Goal: Information Seeking & Learning: Learn about a topic

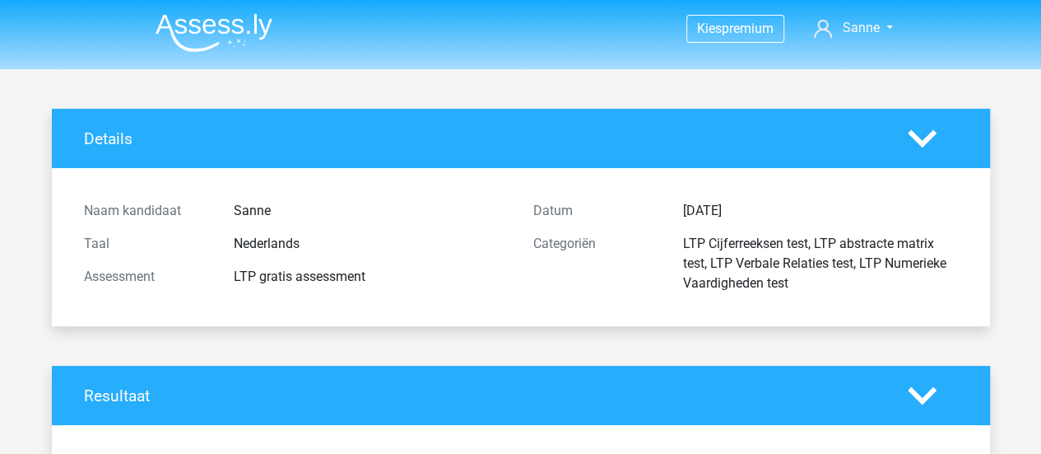
click at [242, 21] on img at bounding box center [214, 32] width 117 height 39
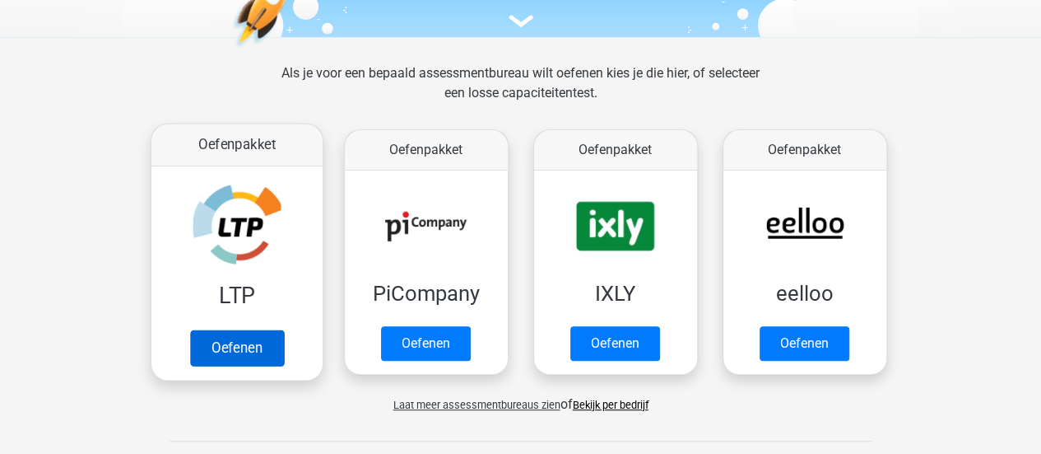
scroll to position [199, 0]
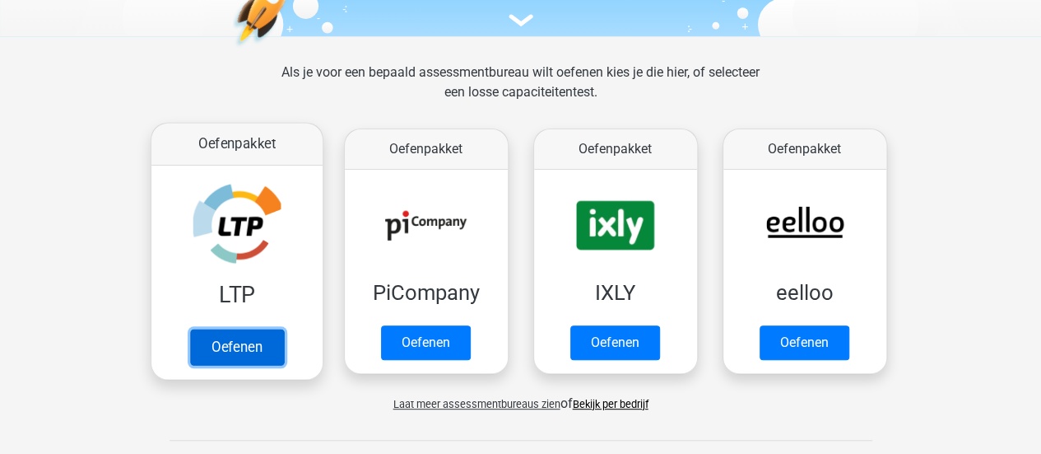
click at [248, 342] on link "Oefenen" at bounding box center [236, 346] width 94 height 36
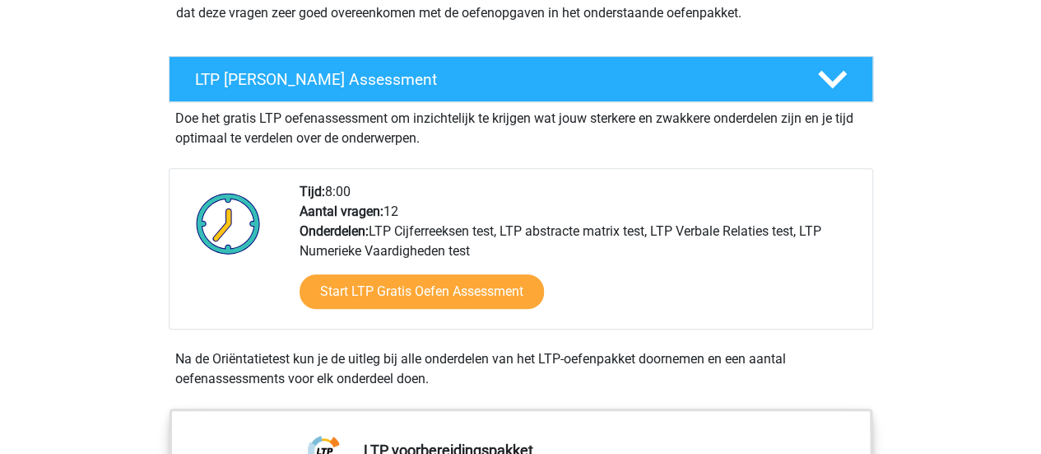
scroll to position [263, 0]
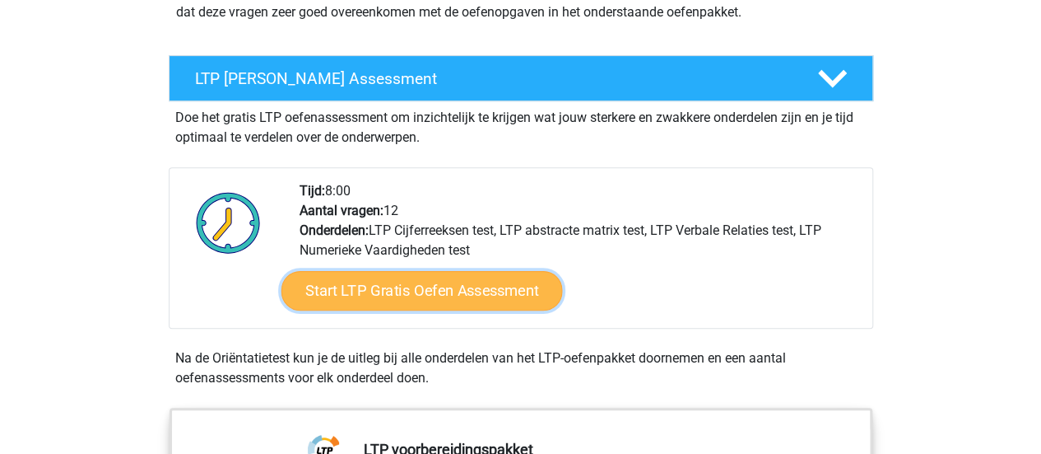
click at [347, 294] on link "Start LTP Gratis Oefen Assessment" at bounding box center [421, 291] width 281 height 40
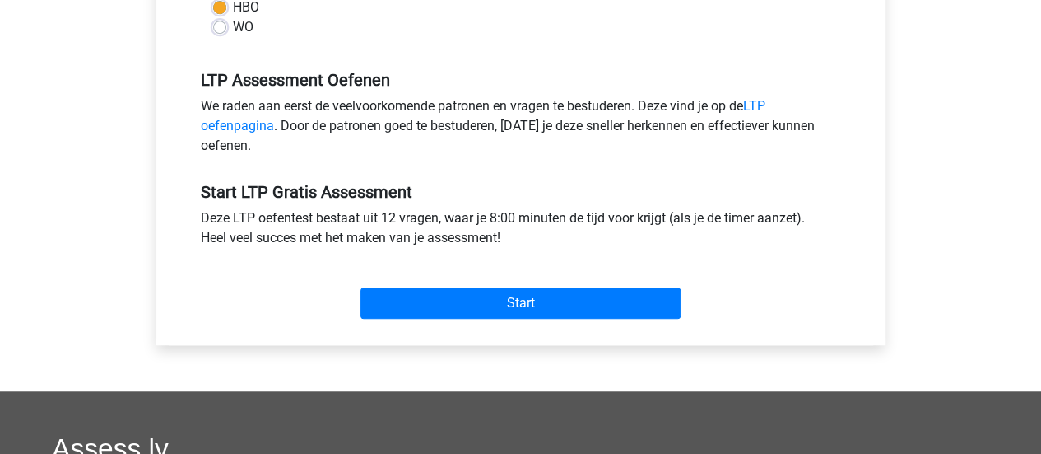
scroll to position [469, 0]
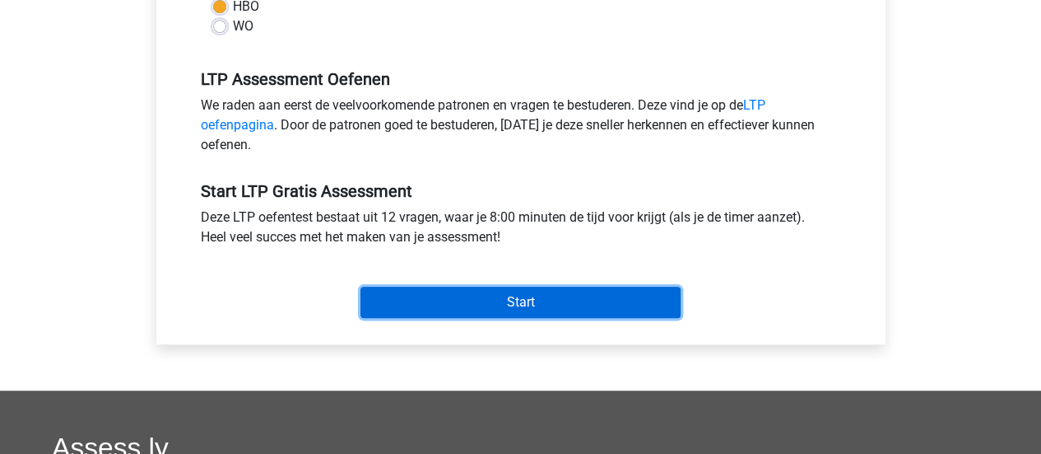
click at [416, 293] on input "Start" at bounding box center [521, 301] width 320 height 31
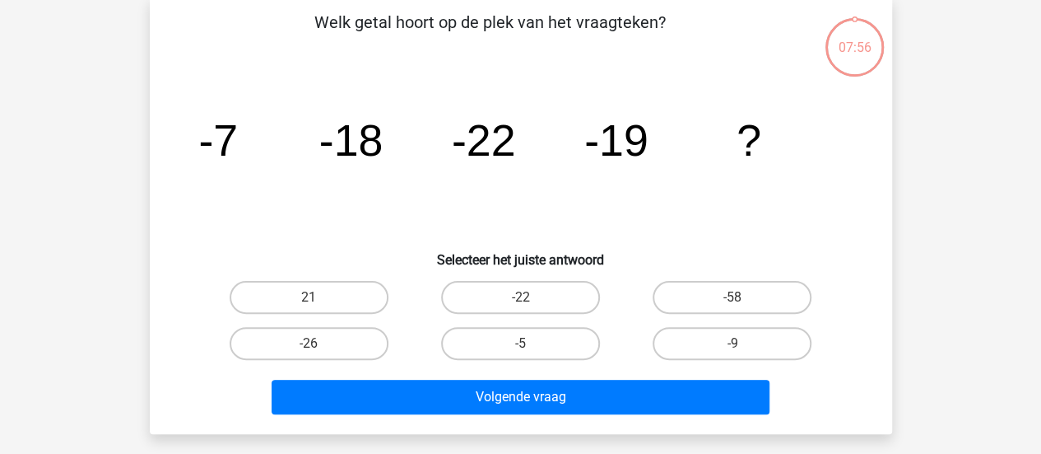
scroll to position [78, 0]
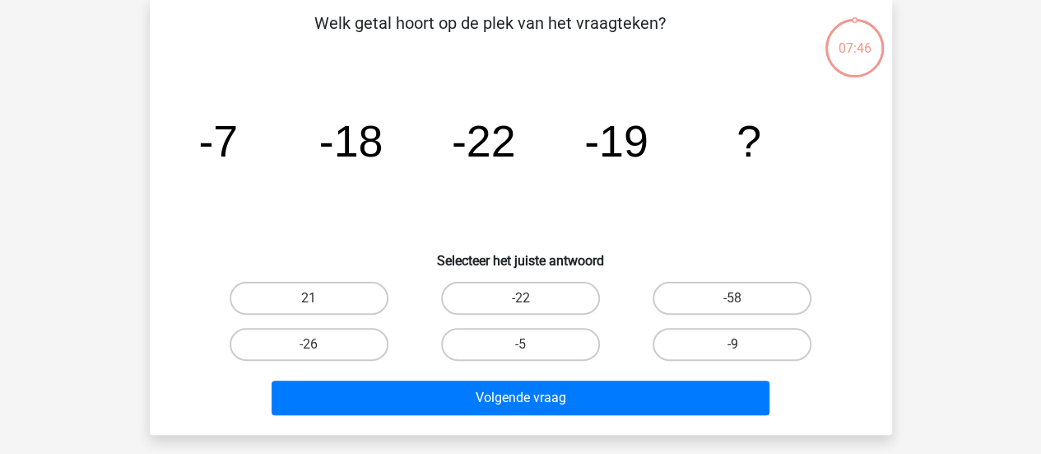
click at [710, 347] on label "-9" at bounding box center [732, 344] width 159 height 33
click at [733, 347] on input "-9" at bounding box center [738, 349] width 11 height 11
radio input "true"
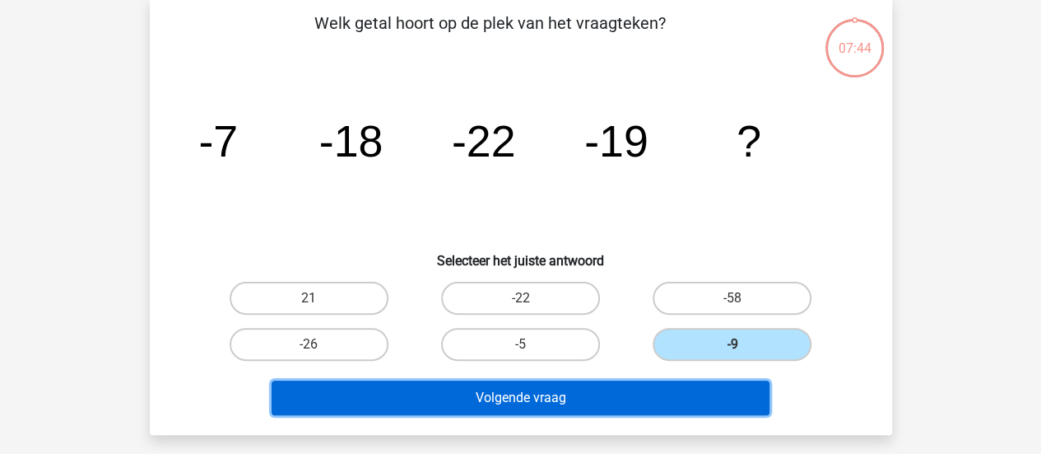
click at [679, 394] on button "Volgende vraag" at bounding box center [521, 397] width 498 height 35
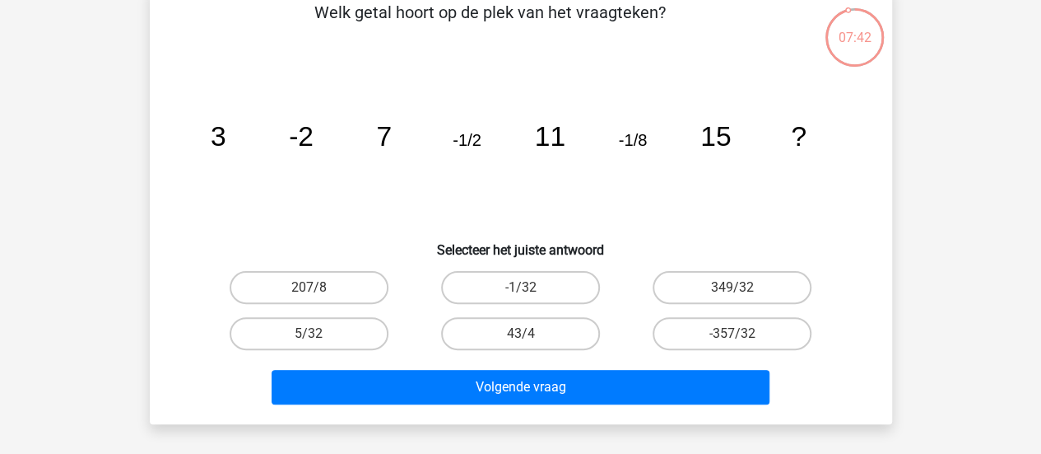
scroll to position [70, 0]
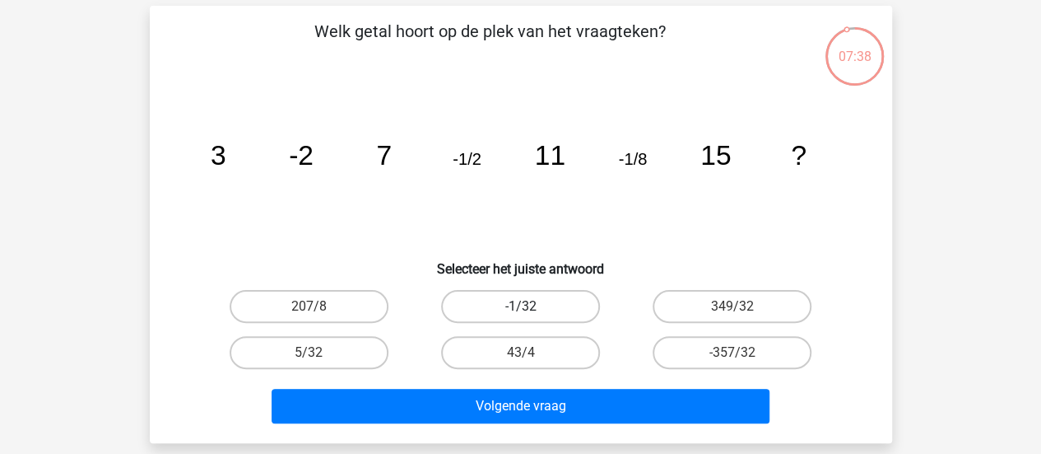
click at [555, 309] on label "-1/32" at bounding box center [520, 306] width 159 height 33
click at [531, 309] on input "-1/32" at bounding box center [525, 311] width 11 height 11
radio input "true"
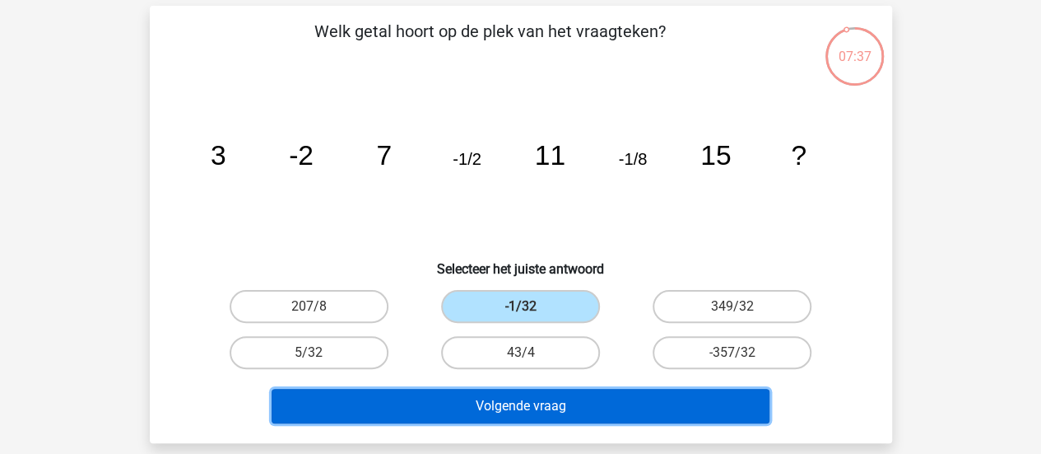
click at [538, 404] on button "Volgende vraag" at bounding box center [521, 406] width 498 height 35
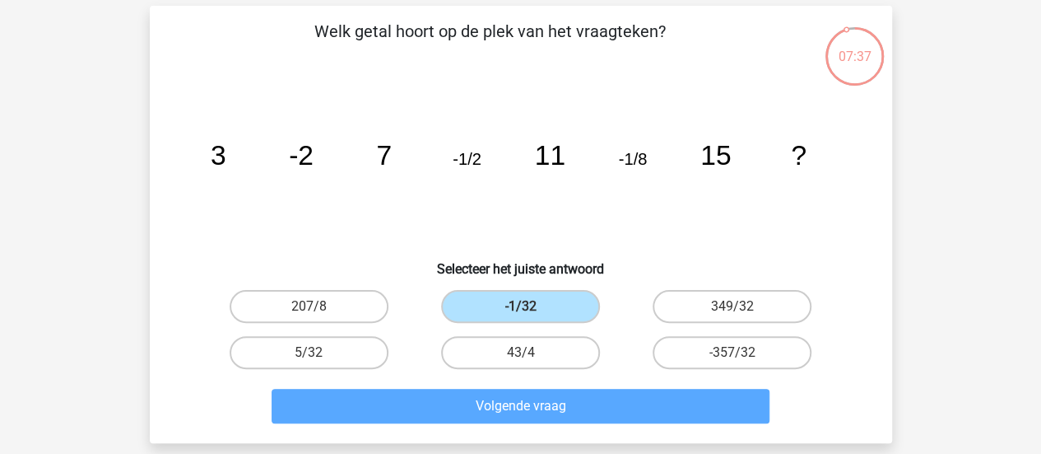
scroll to position [76, 0]
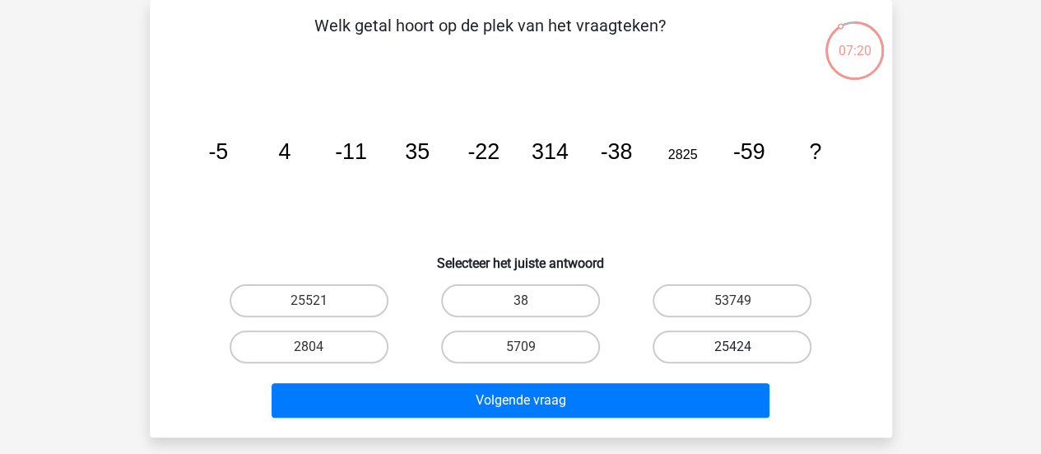
click at [695, 350] on label "25424" at bounding box center [732, 346] width 159 height 33
click at [733, 350] on input "25424" at bounding box center [738, 352] width 11 height 11
radio input "true"
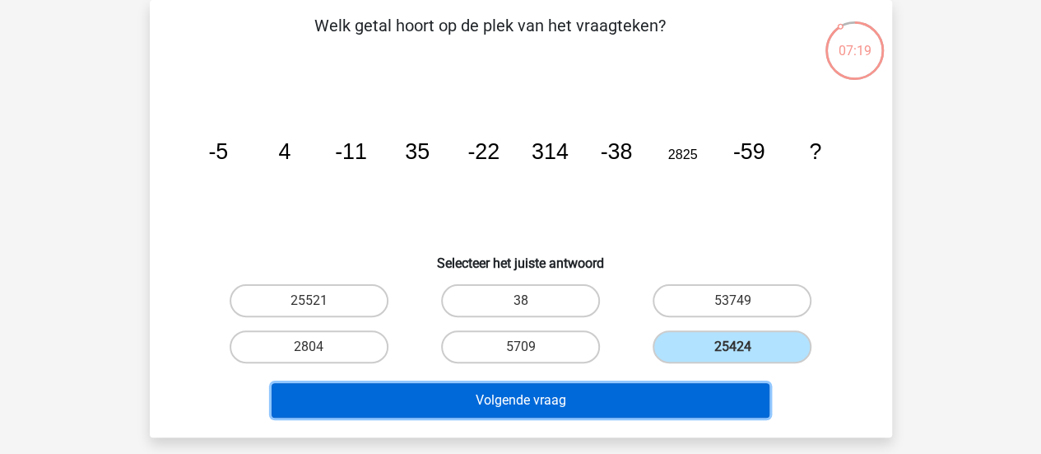
click at [627, 397] on button "Volgende vraag" at bounding box center [521, 400] width 498 height 35
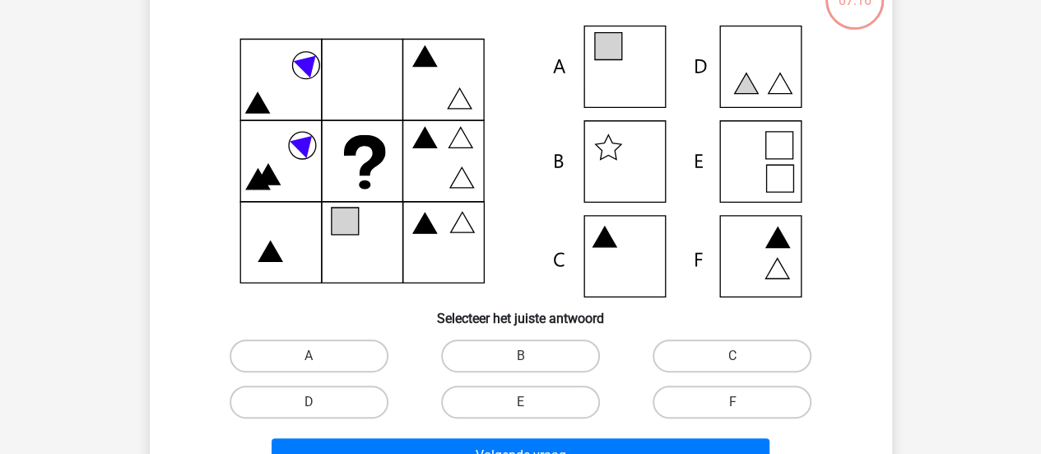
scroll to position [124, 0]
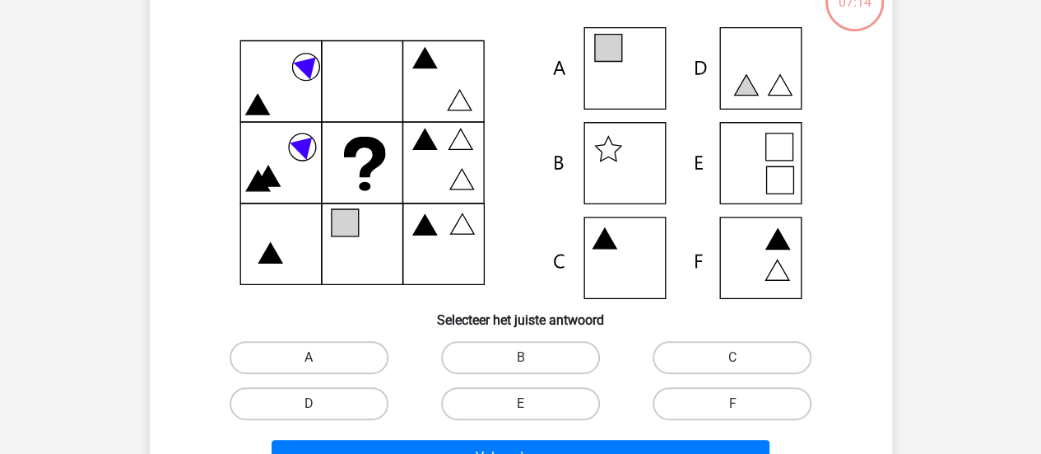
click at [365, 347] on label "A" at bounding box center [309, 357] width 159 height 33
click at [319, 357] on input "A" at bounding box center [314, 362] width 11 height 11
radio input "true"
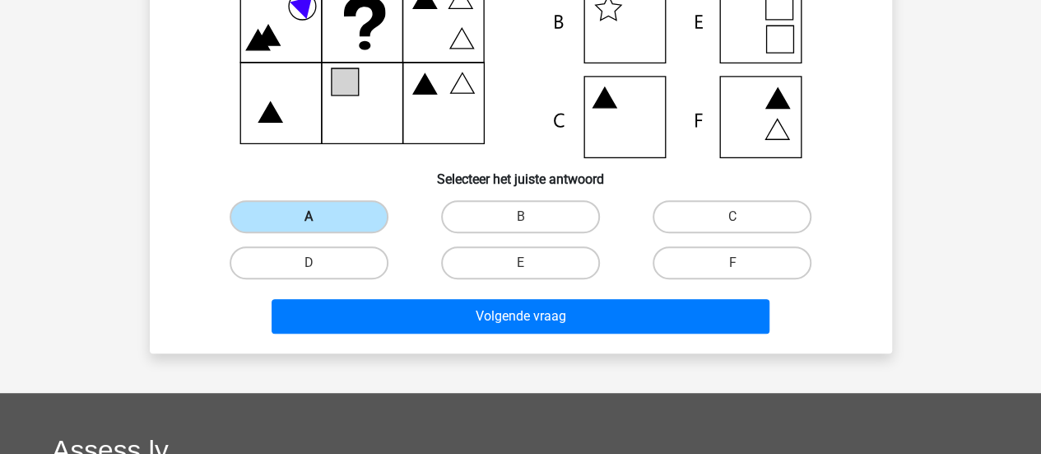
scroll to position [273, 0]
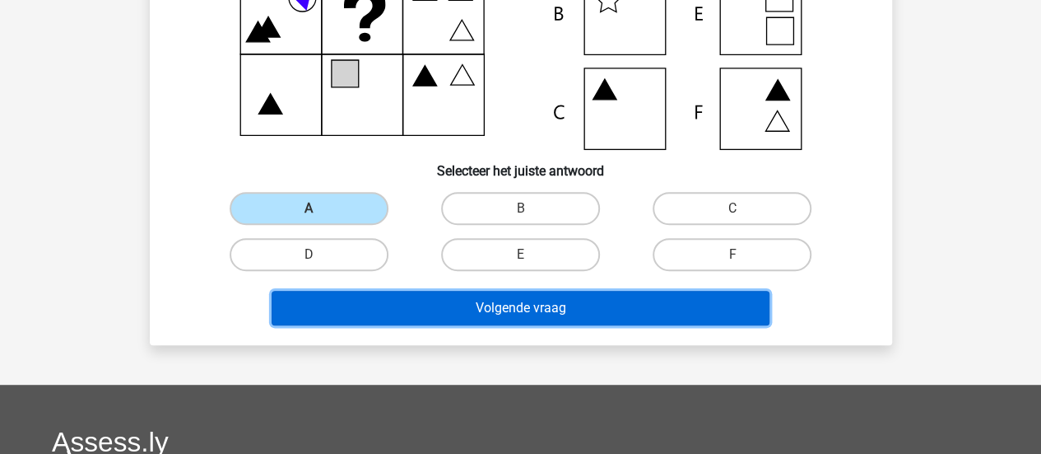
click at [477, 297] on button "Volgende vraag" at bounding box center [521, 308] width 498 height 35
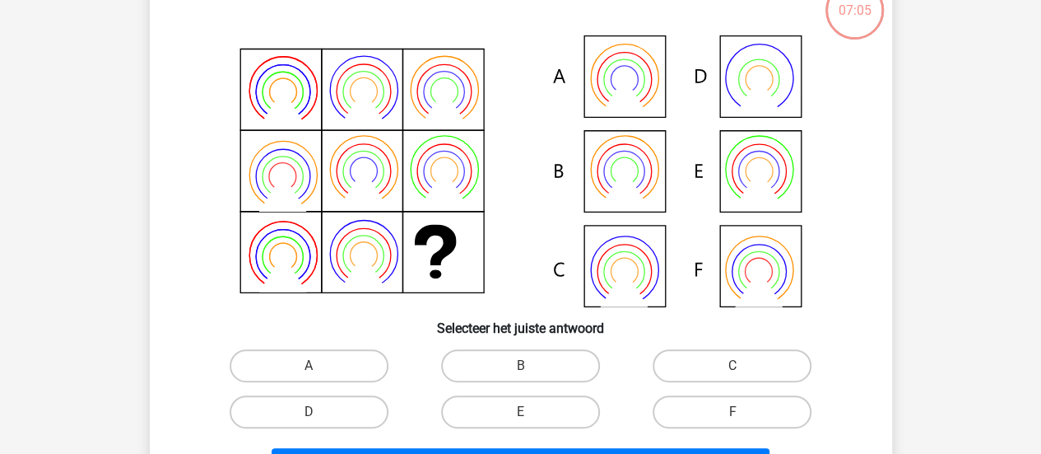
scroll to position [117, 0]
click at [503, 341] on div "Welk figuur moet het vraagteken vervangen?" at bounding box center [520, 230] width 729 height 516
click at [503, 347] on div "B" at bounding box center [521, 365] width 212 height 46
click at [502, 361] on label "B" at bounding box center [520, 364] width 159 height 33
click at [520, 365] on input "B" at bounding box center [525, 370] width 11 height 11
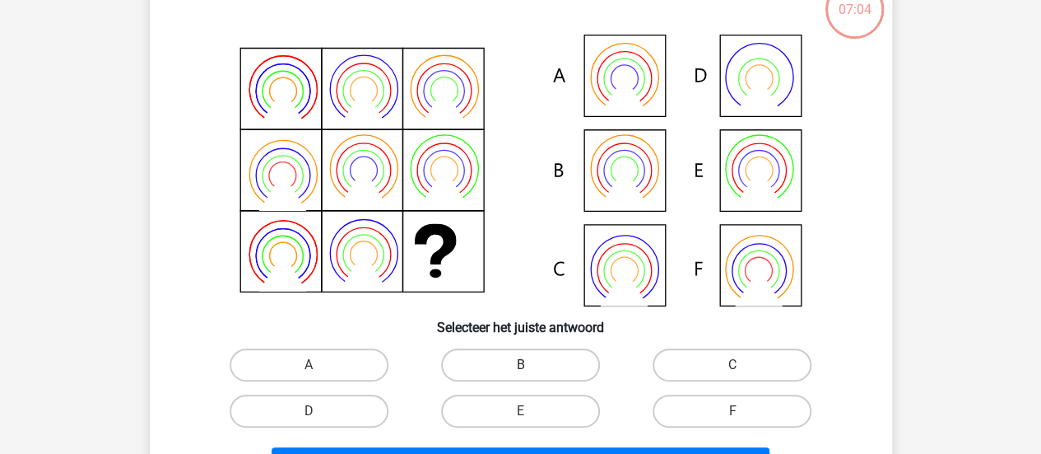
radio input "true"
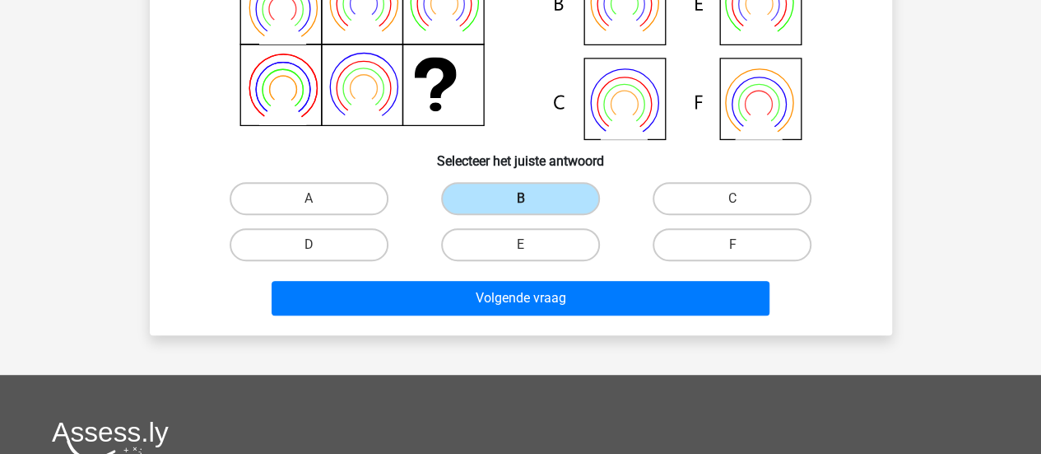
scroll to position [334, 0]
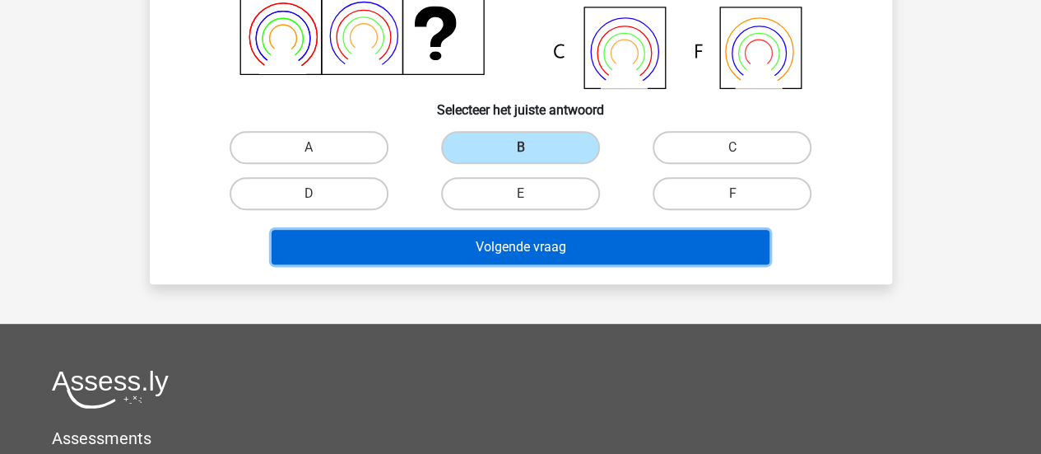
click at [427, 255] on button "Volgende vraag" at bounding box center [521, 247] width 498 height 35
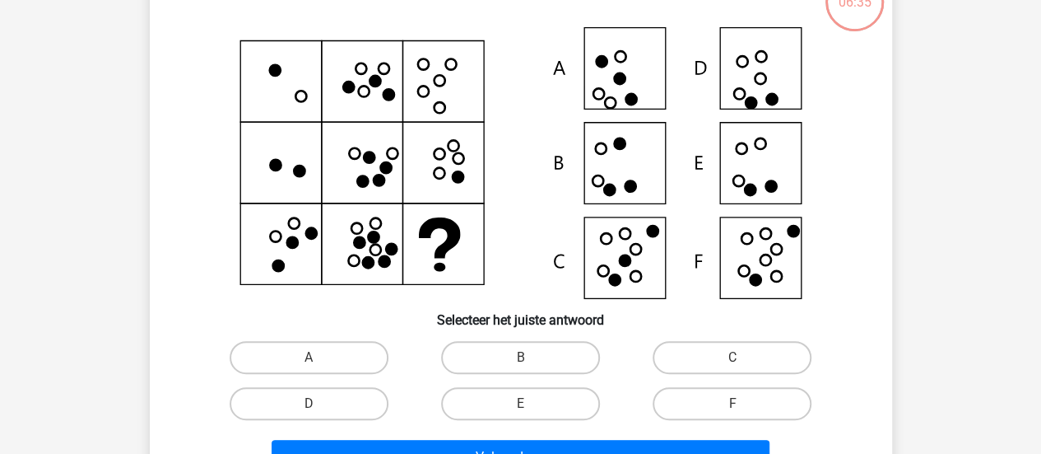
scroll to position [125, 0]
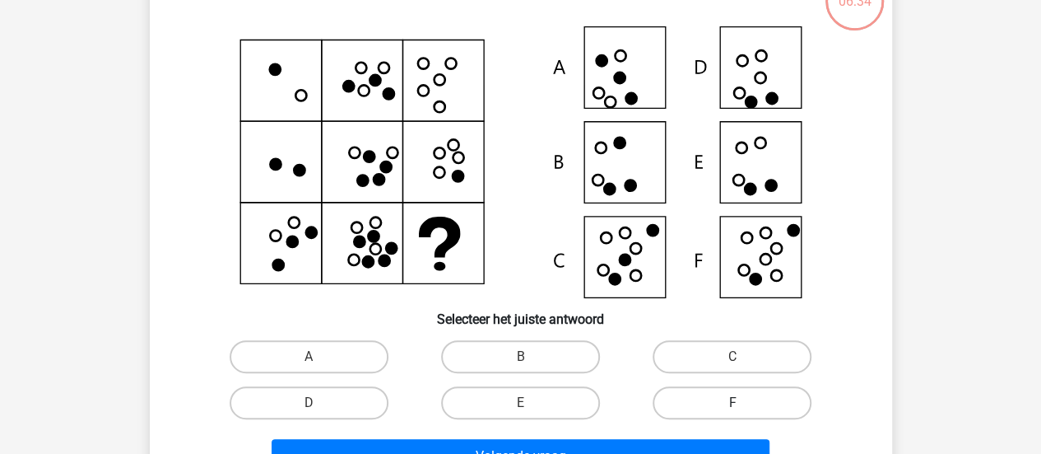
click at [702, 402] on label "F" at bounding box center [732, 402] width 159 height 33
click at [733, 402] on input "F" at bounding box center [738, 407] width 11 height 11
radio input "true"
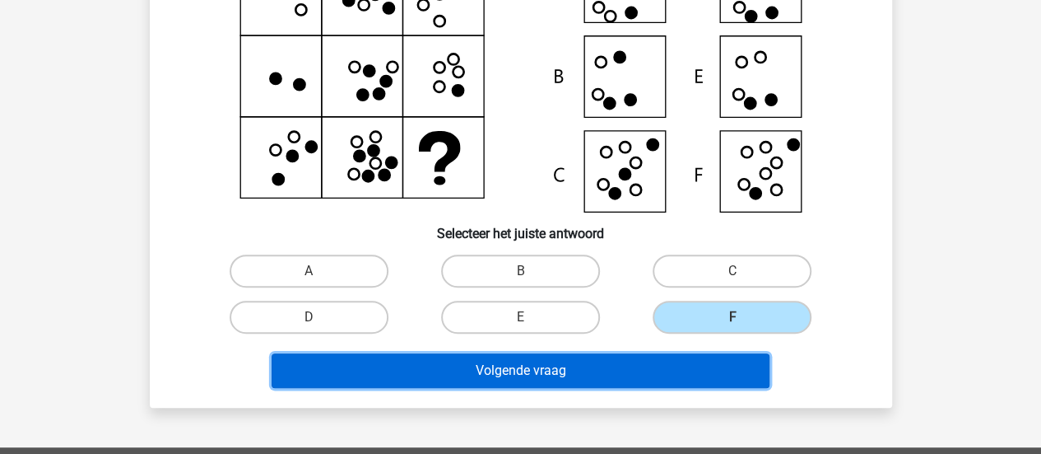
click at [658, 375] on button "Volgende vraag" at bounding box center [521, 370] width 498 height 35
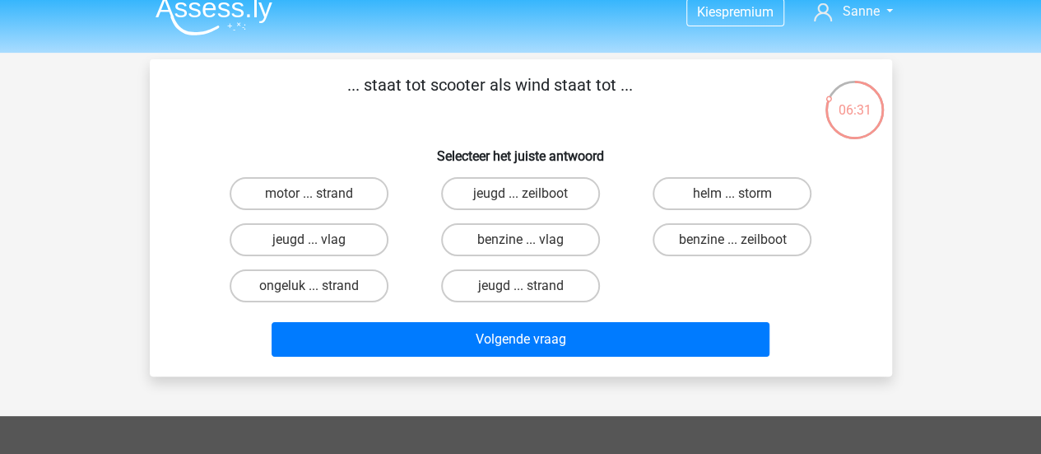
scroll to position [17, 0]
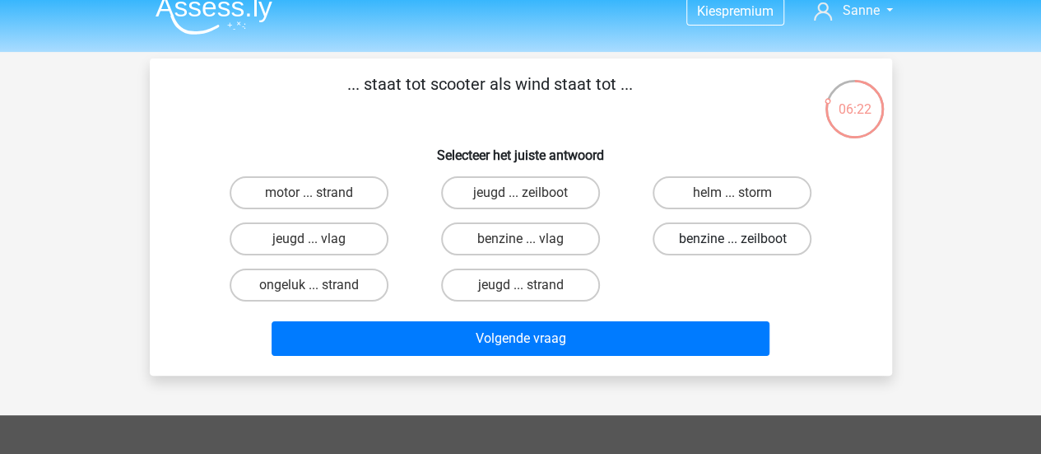
click at [689, 243] on label "benzine ... zeilboot" at bounding box center [732, 238] width 159 height 33
click at [733, 243] on input "benzine ... zeilboot" at bounding box center [738, 244] width 11 height 11
radio input "true"
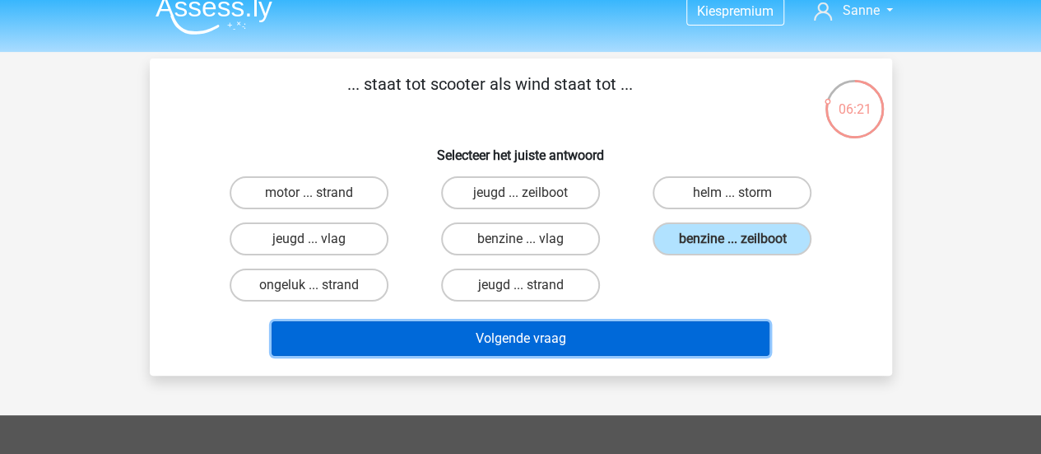
click at [644, 337] on button "Volgende vraag" at bounding box center [521, 338] width 498 height 35
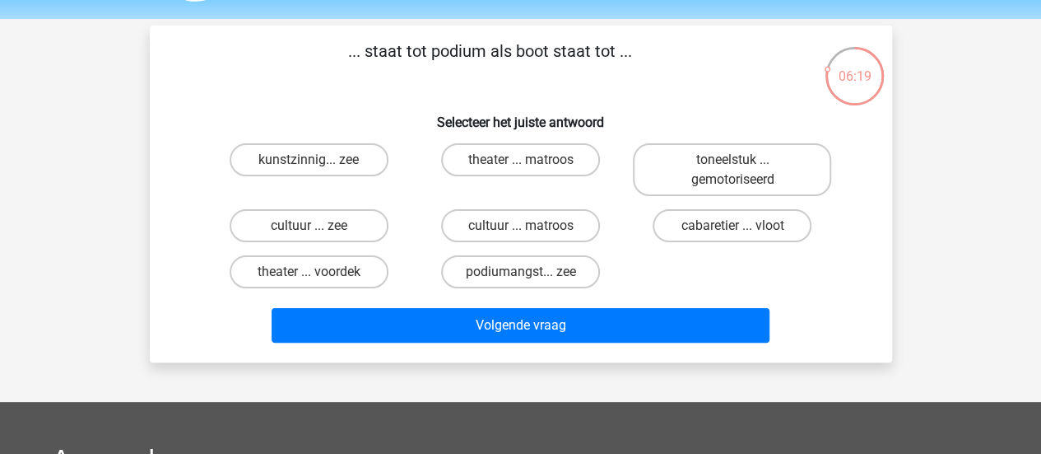
scroll to position [49, 0]
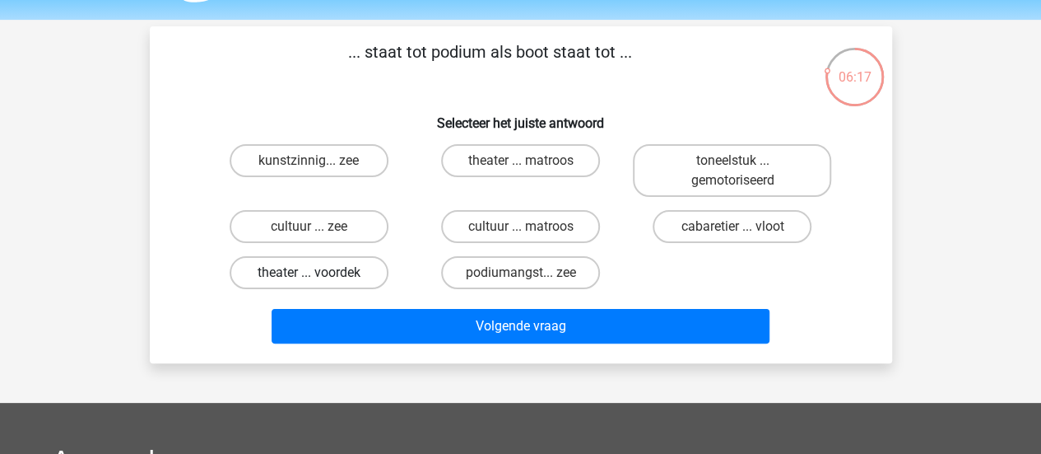
click at [347, 283] on label "theater ... voordek" at bounding box center [309, 272] width 159 height 33
click at [319, 283] on input "theater ... voordek" at bounding box center [314, 277] width 11 height 11
radio input "true"
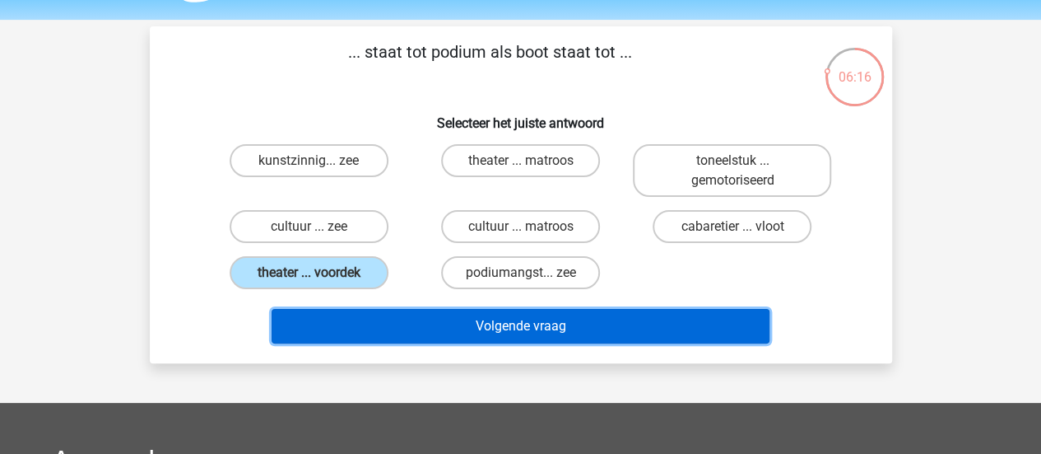
click at [443, 337] on button "Volgende vraag" at bounding box center [521, 326] width 498 height 35
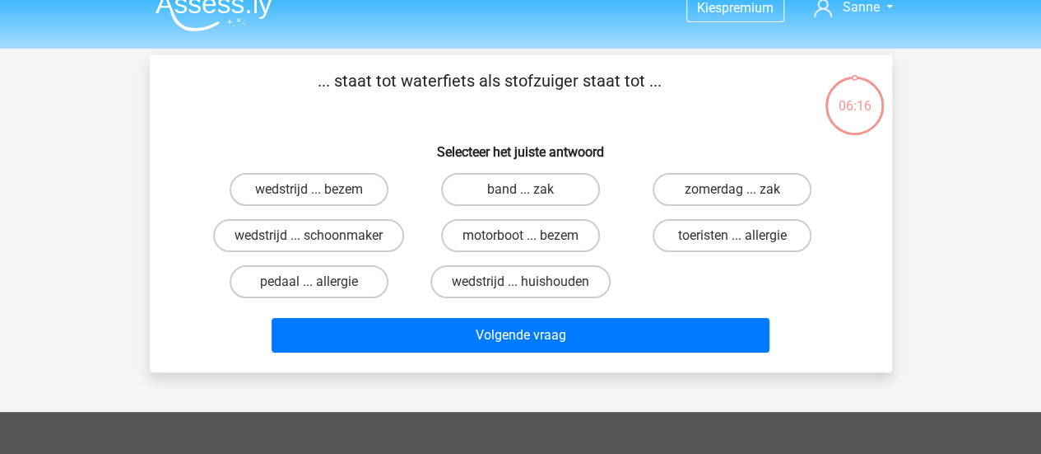
scroll to position [13, 0]
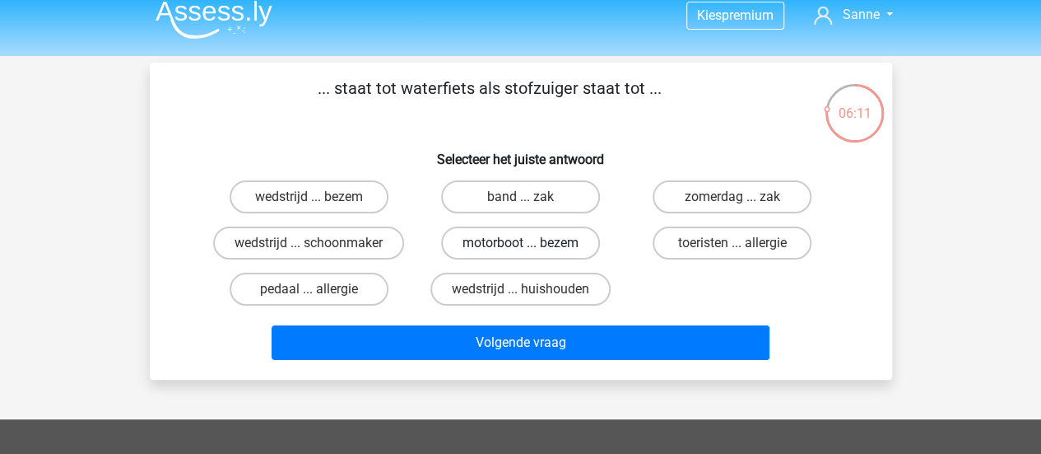
click at [477, 244] on label "motorboot ... bezem" at bounding box center [520, 242] width 159 height 33
click at [520, 244] on input "motorboot ... bezem" at bounding box center [525, 248] width 11 height 11
radio input "true"
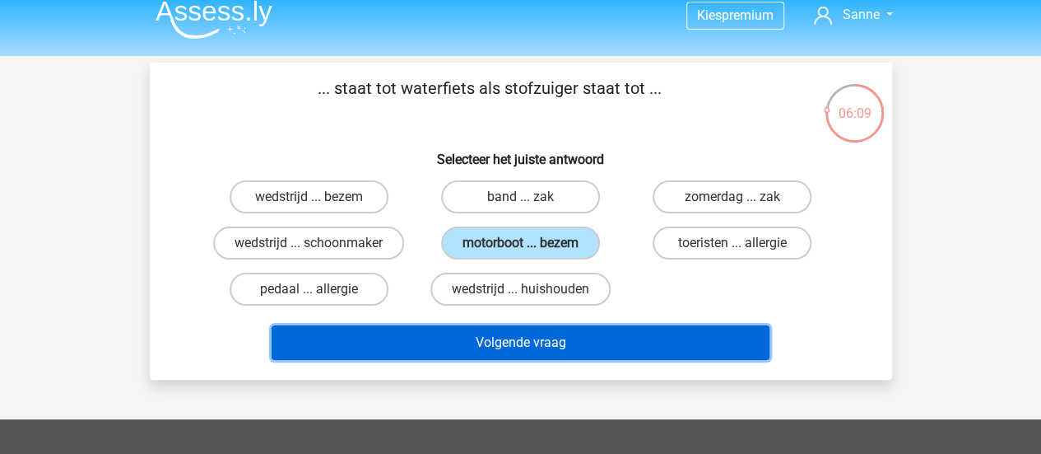
click at [477, 347] on button "Volgende vraag" at bounding box center [521, 342] width 498 height 35
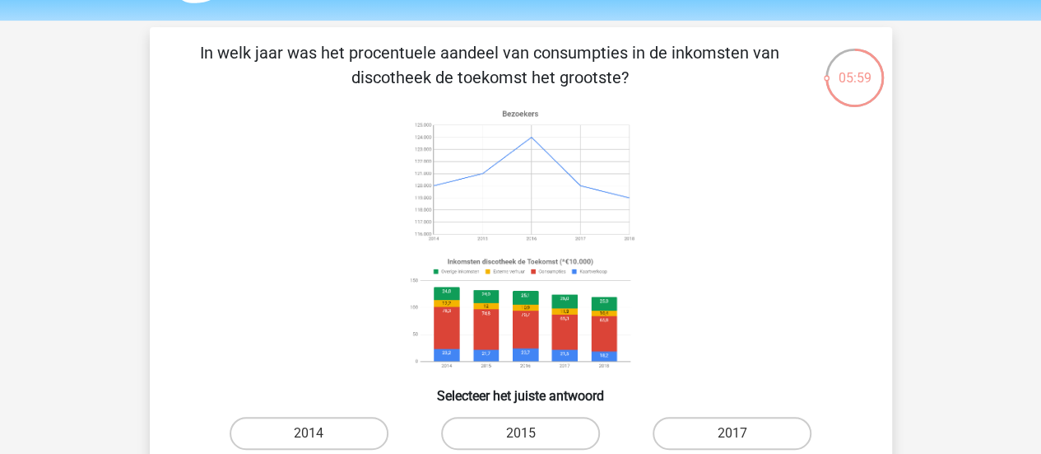
scroll to position [53, 0]
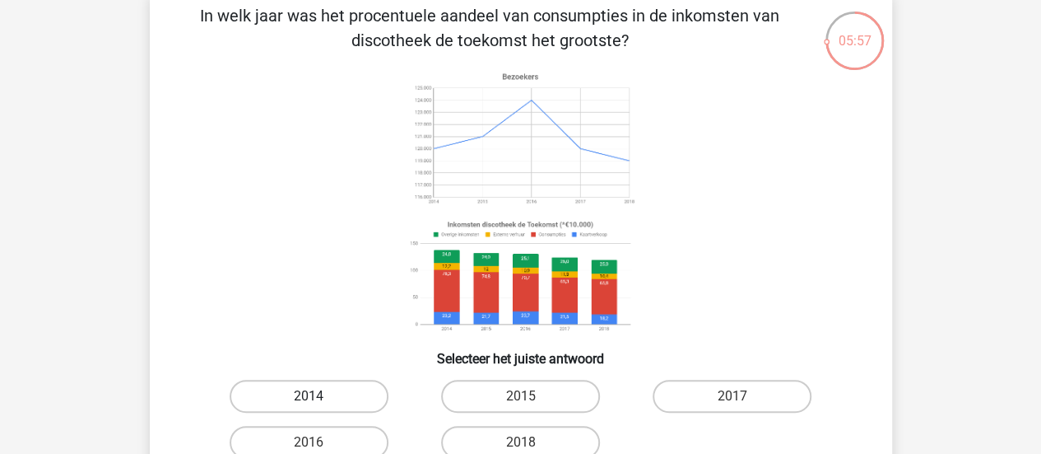
click at [320, 393] on label "2014" at bounding box center [309, 395] width 159 height 33
click at [319, 396] on input "2014" at bounding box center [314, 401] width 11 height 11
radio input "true"
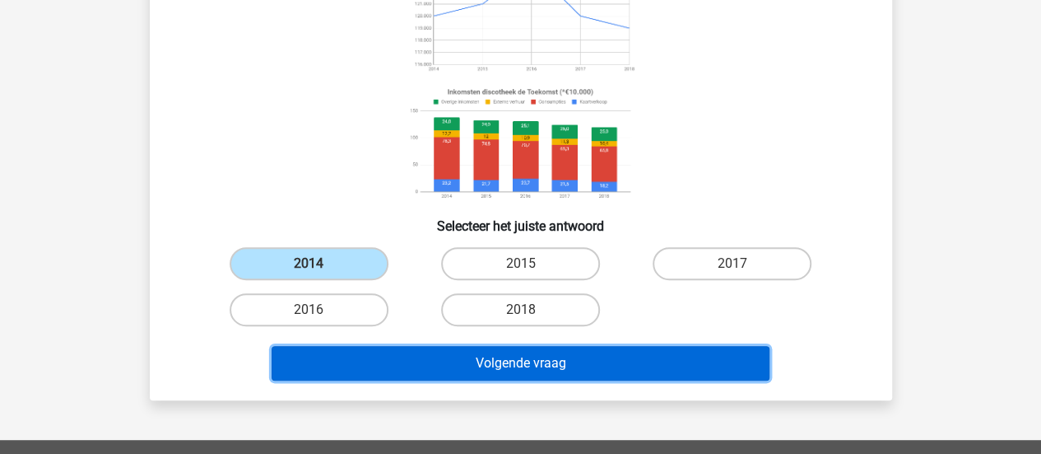
click at [402, 351] on button "Volgende vraag" at bounding box center [521, 363] width 498 height 35
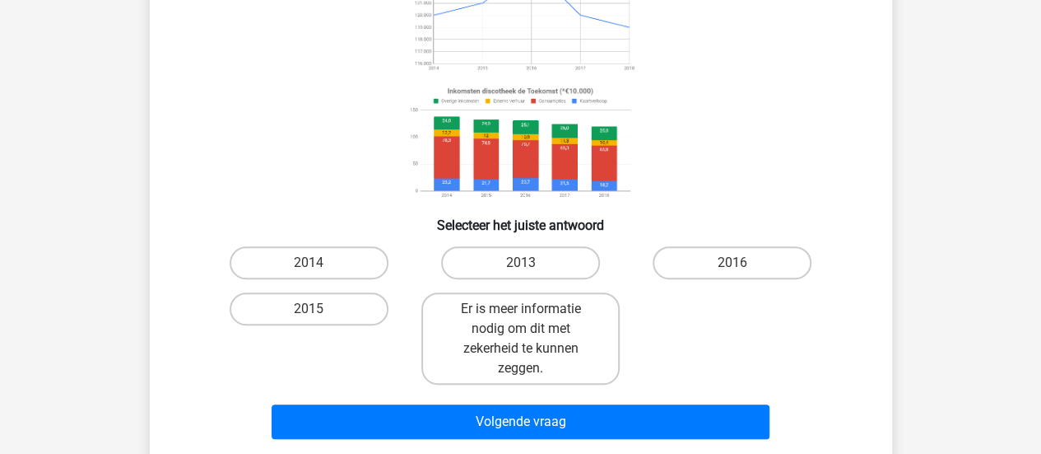
scroll to position [222, 0]
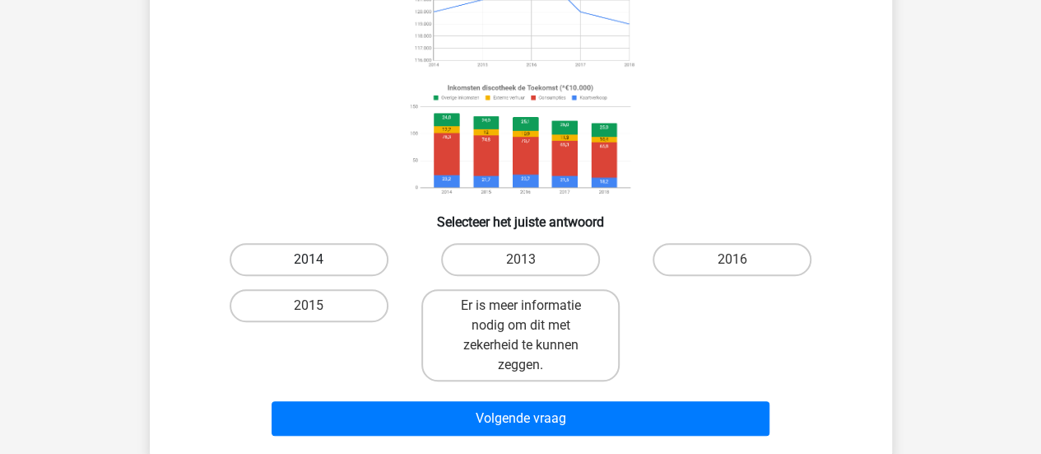
click at [359, 263] on label "2014" at bounding box center [309, 259] width 159 height 33
click at [319, 263] on input "2014" at bounding box center [314, 264] width 11 height 11
radio input "true"
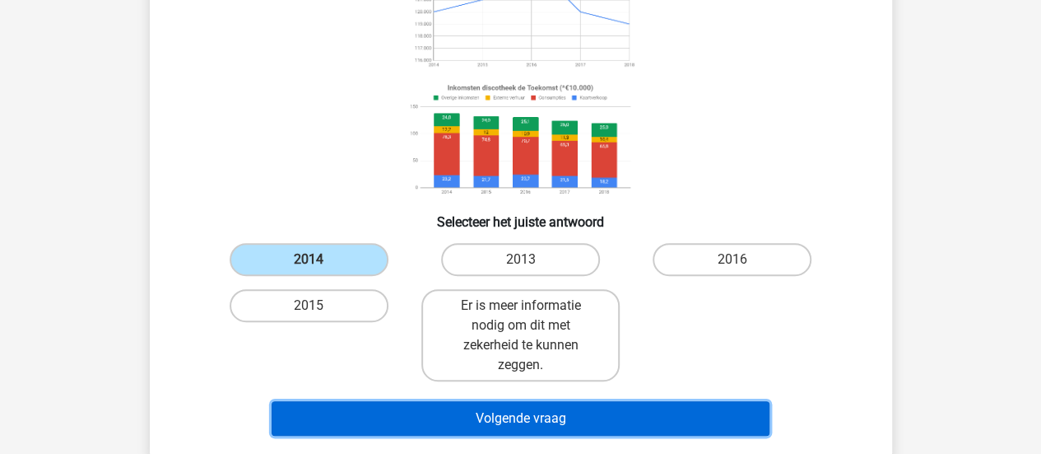
click at [395, 415] on button "Volgende vraag" at bounding box center [521, 418] width 498 height 35
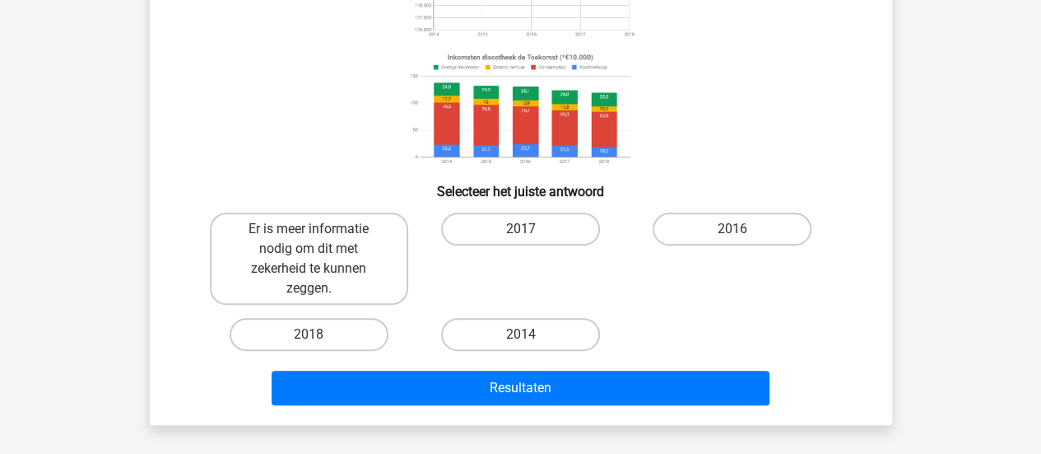
scroll to position [265, 0]
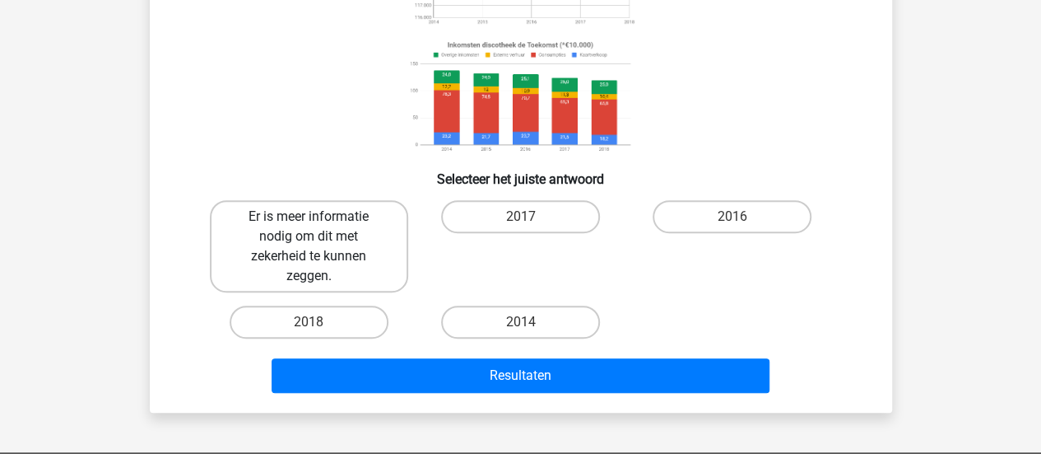
click at [321, 240] on label "Er is meer informatie nodig om dit met zekerheid te kunnen zeggen." at bounding box center [309, 246] width 198 height 92
click at [319, 227] on input "Er is meer informatie nodig om dit met zekerheid te kunnen zeggen." at bounding box center [314, 221] width 11 height 11
radio input "true"
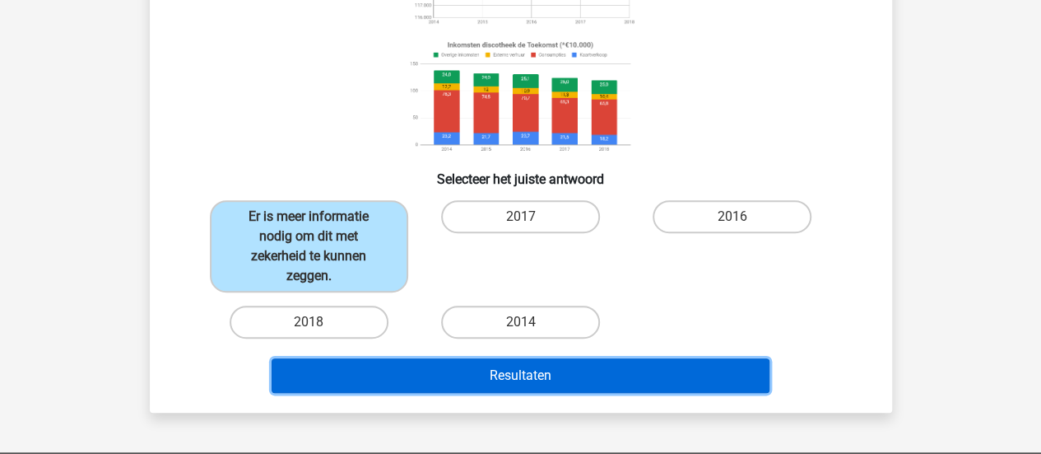
click at [407, 380] on button "Resultaten" at bounding box center [521, 375] width 498 height 35
click at [400, 369] on button "Resultaten" at bounding box center [521, 375] width 498 height 35
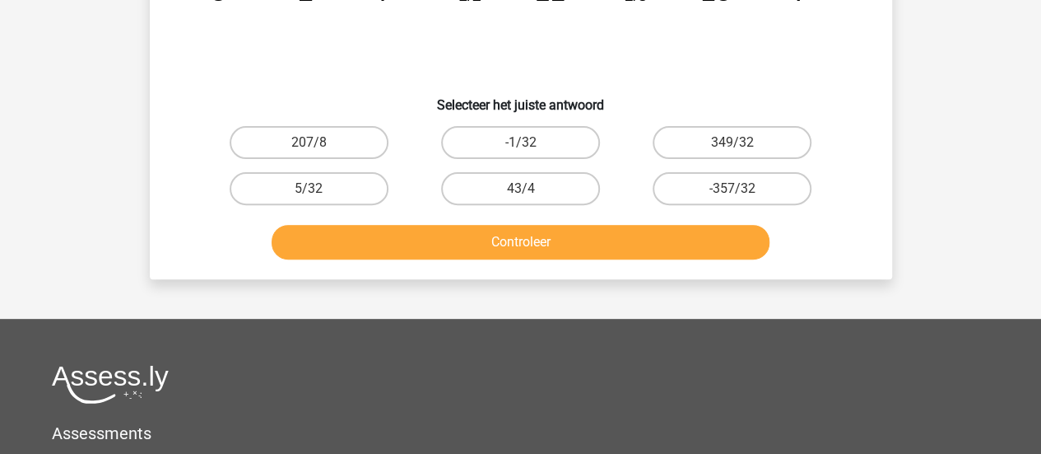
scroll to position [111, 0]
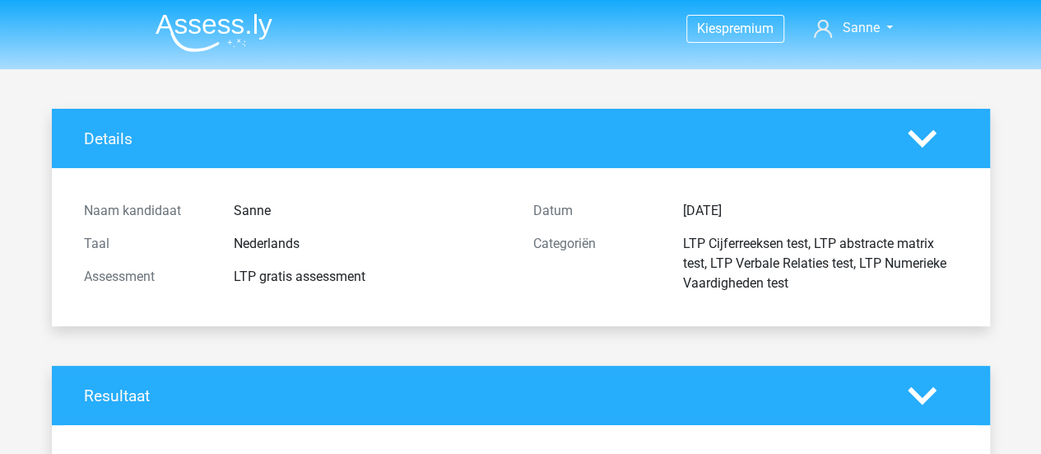
click at [221, 30] on img at bounding box center [214, 32] width 117 height 39
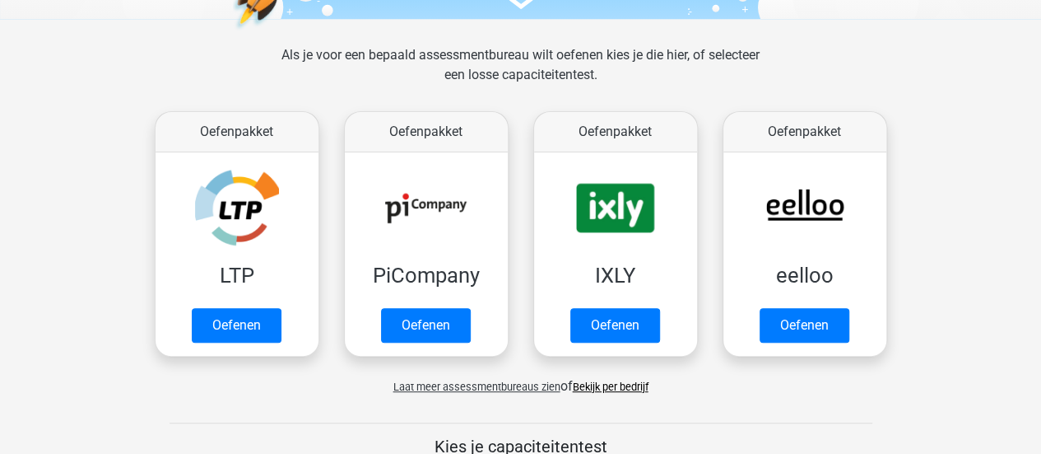
scroll to position [233, 0]
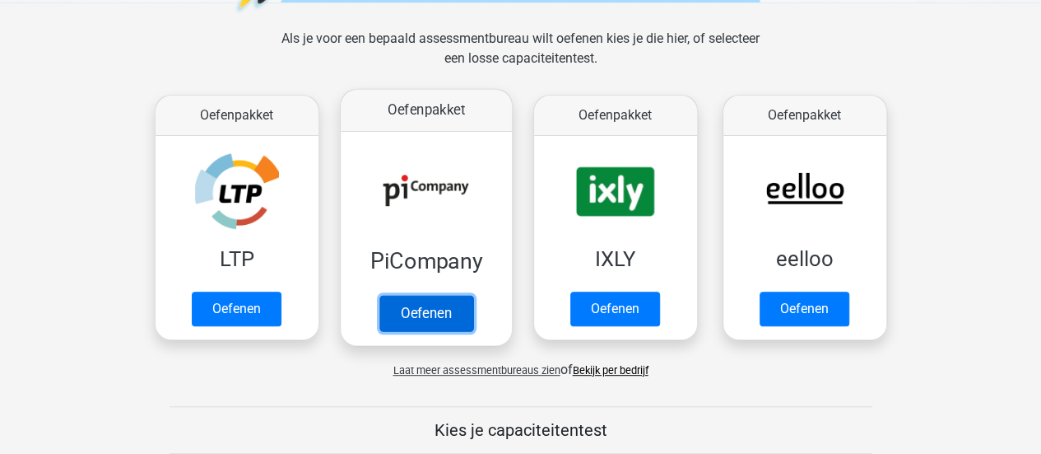
click at [444, 307] on link "Oefenen" at bounding box center [426, 313] width 94 height 36
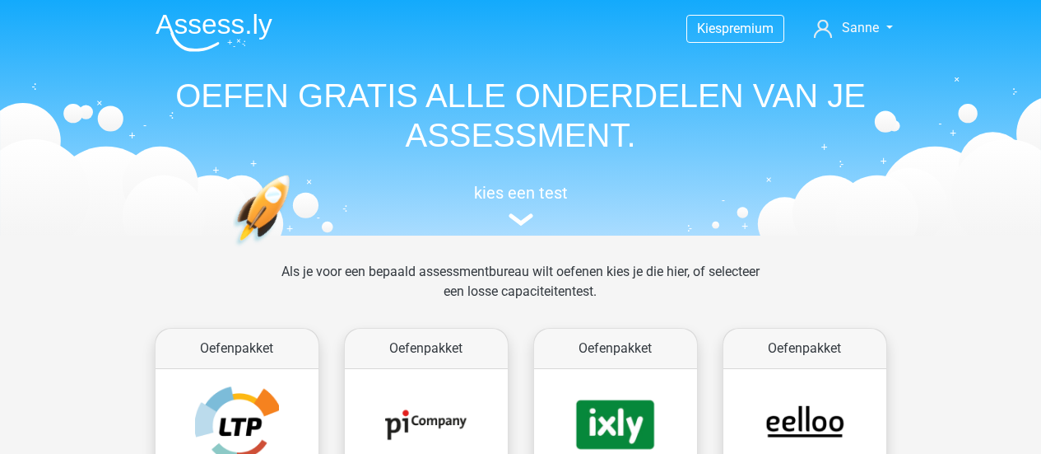
scroll to position [233, 0]
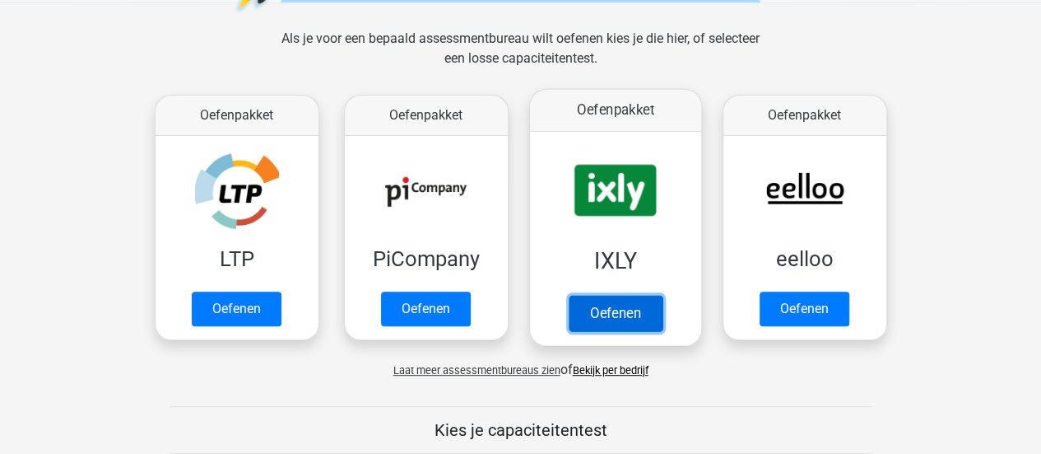
click at [609, 320] on link "Oefenen" at bounding box center [615, 313] width 94 height 36
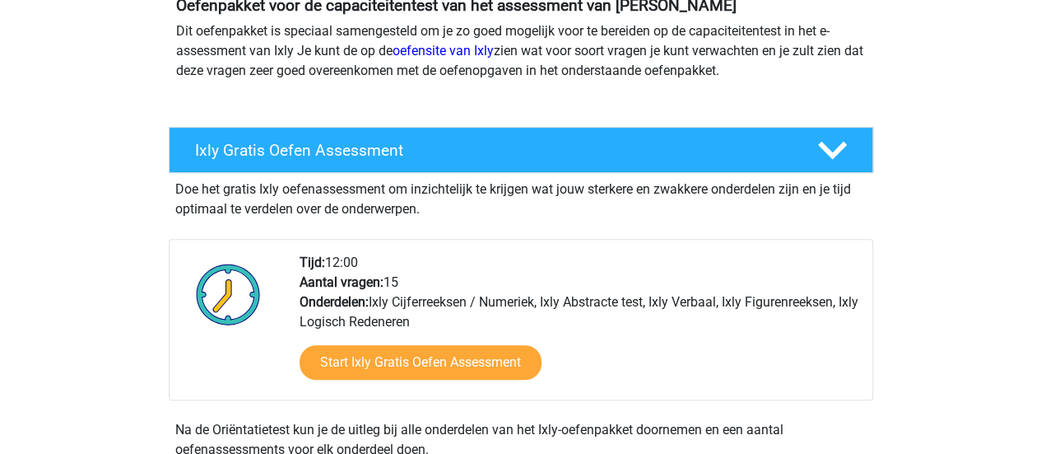
scroll to position [235, 0]
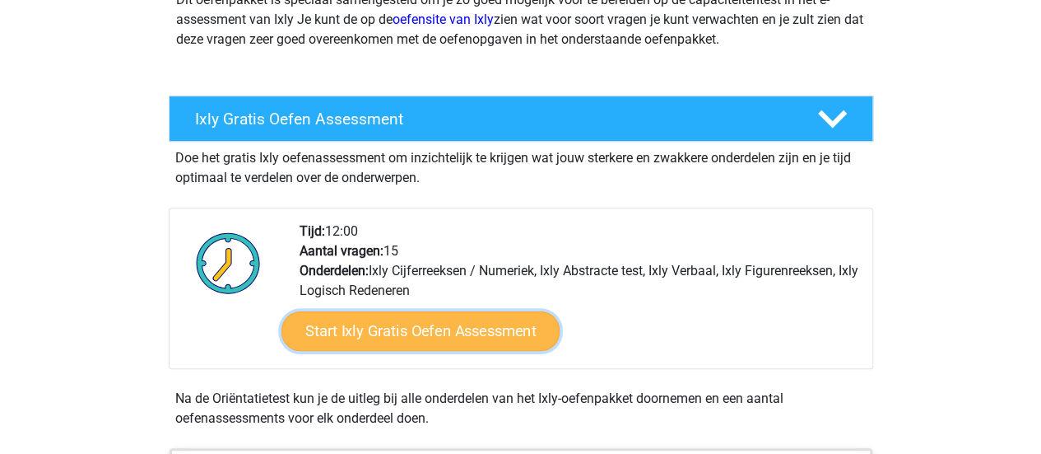
click at [390, 333] on link "Start Ixly Gratis Oefen Assessment" at bounding box center [420, 331] width 278 height 40
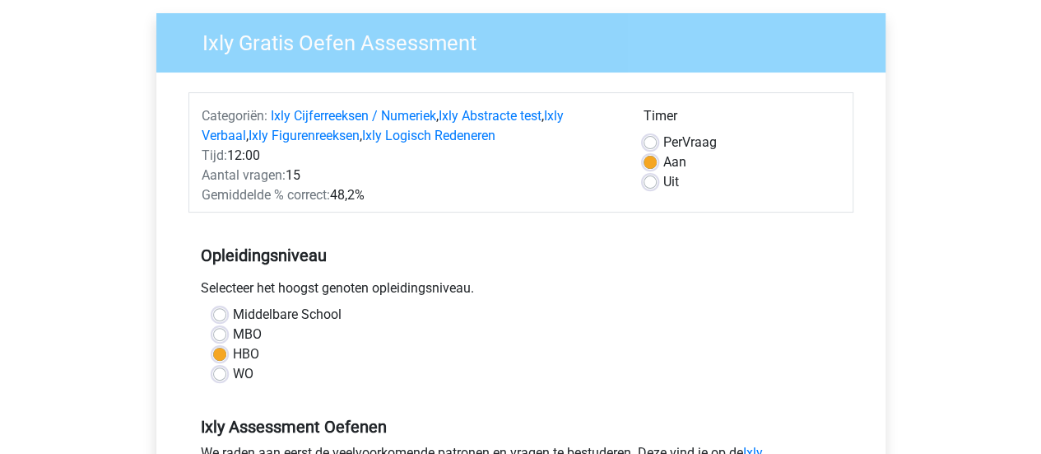
scroll to position [155, 0]
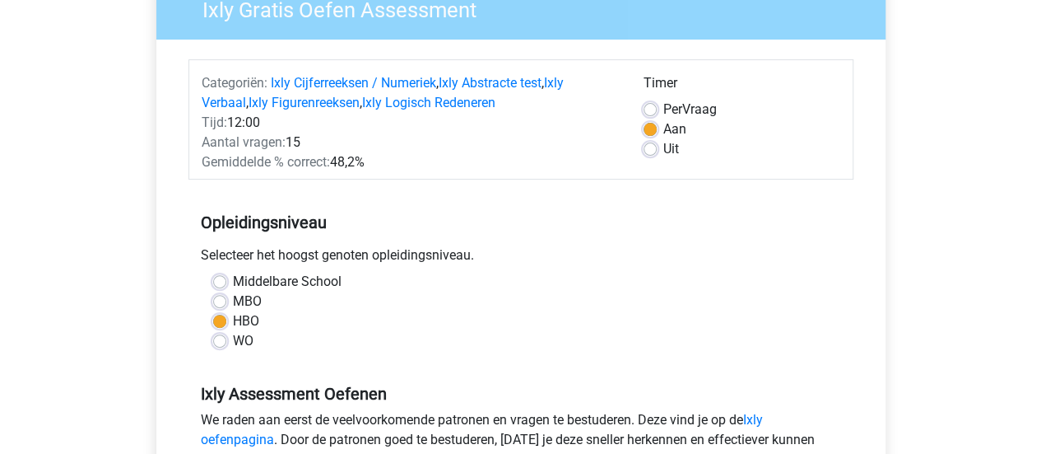
click at [658, 147] on div "Uit" at bounding box center [742, 149] width 197 height 20
click at [663, 149] on label "Uit" at bounding box center [671, 149] width 16 height 20
click at [653, 149] on input "Uit" at bounding box center [650, 147] width 13 height 16
radio input "true"
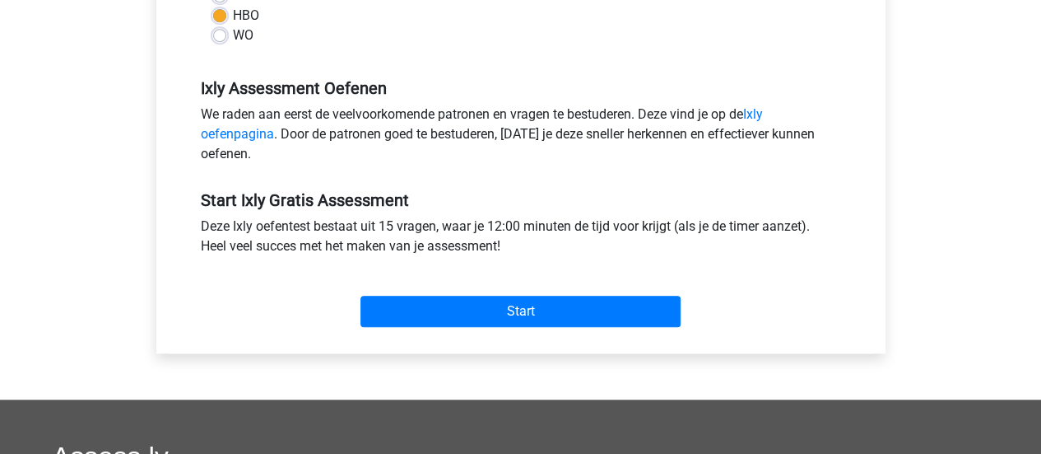
scroll to position [477, 0]
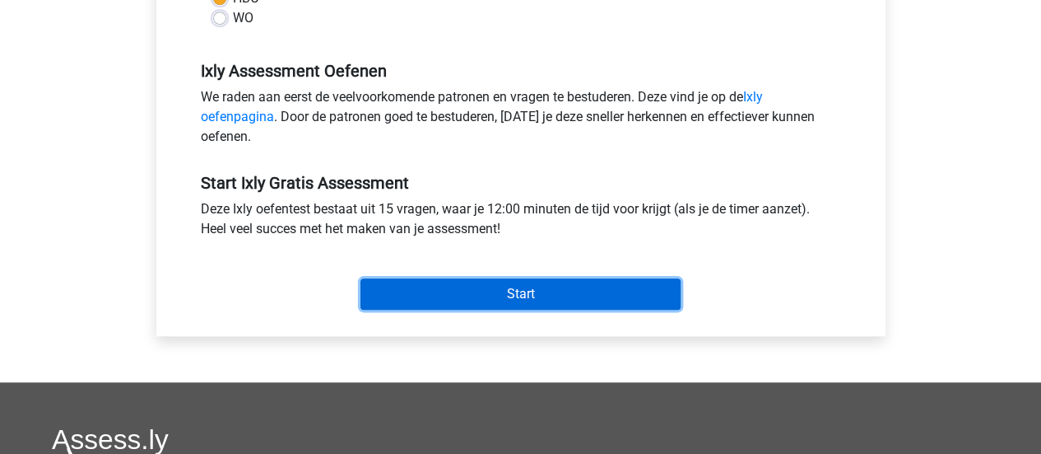
click at [458, 302] on input "Start" at bounding box center [521, 293] width 320 height 31
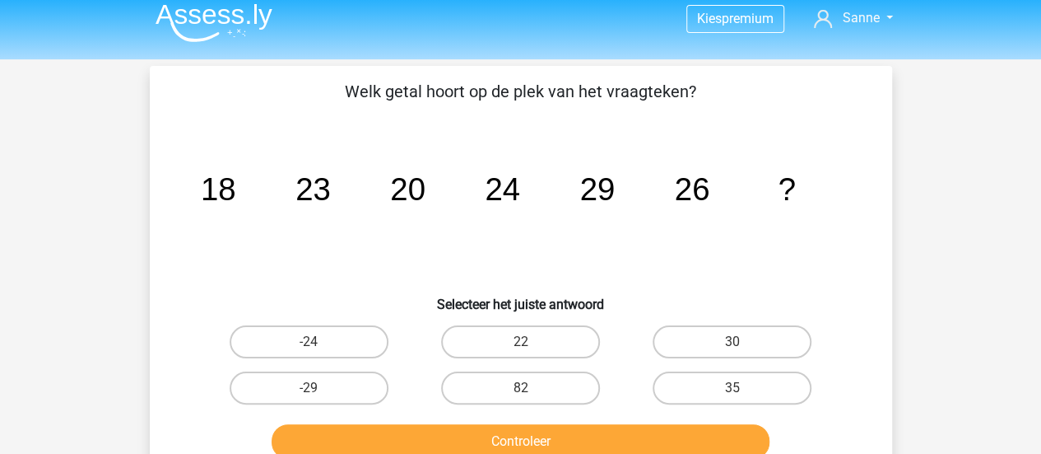
scroll to position [45, 0]
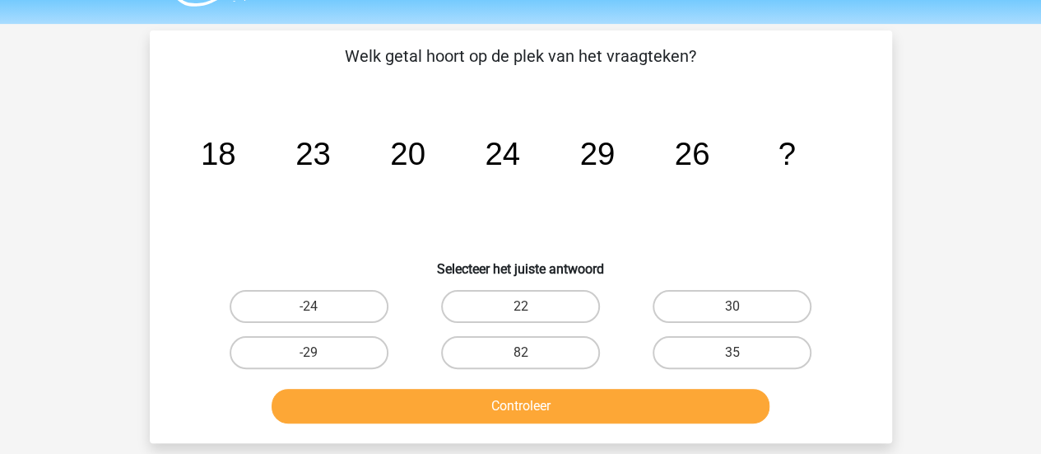
click at [682, 277] on div "Welk getal hoort op de plek van het vraagteken? image/svg+xml 18 23 20 24 29 26…" at bounding box center [520, 237] width 729 height 386
click at [683, 299] on label "30" at bounding box center [732, 306] width 159 height 33
click at [733, 306] on input "30" at bounding box center [738, 311] width 11 height 11
radio input "true"
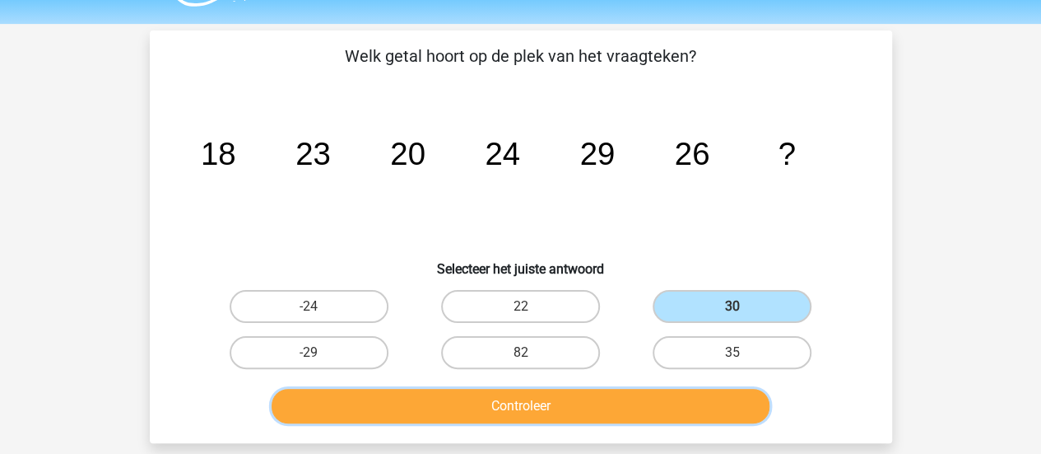
click at [595, 412] on button "Controleer" at bounding box center [521, 406] width 498 height 35
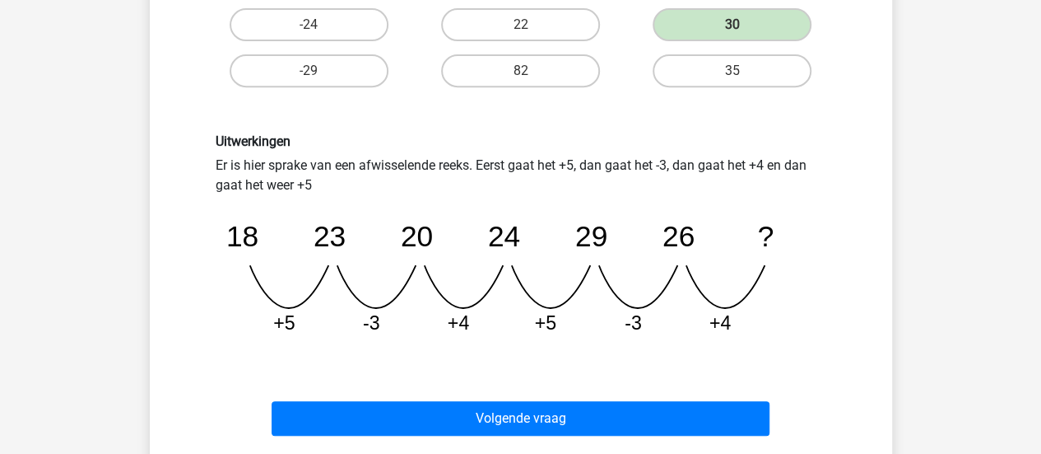
scroll to position [333, 0]
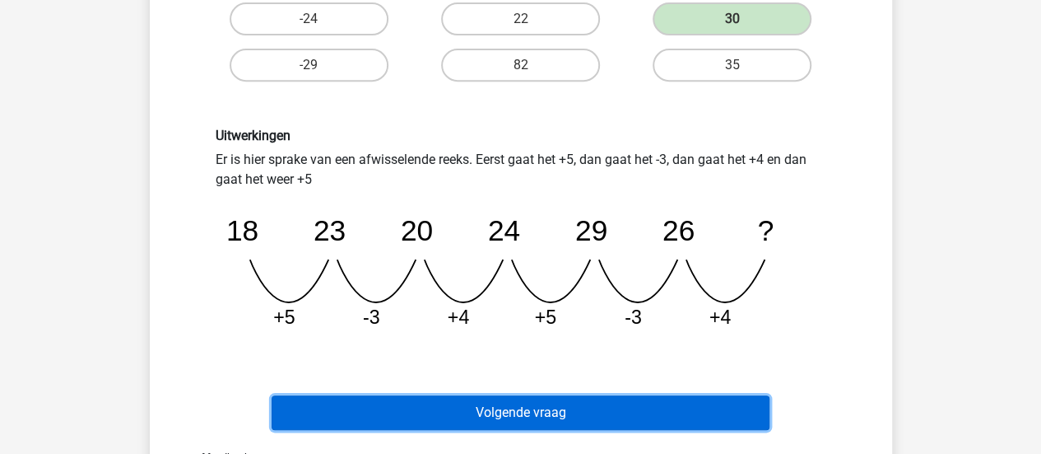
click at [496, 405] on button "Volgende vraag" at bounding box center [521, 412] width 498 height 35
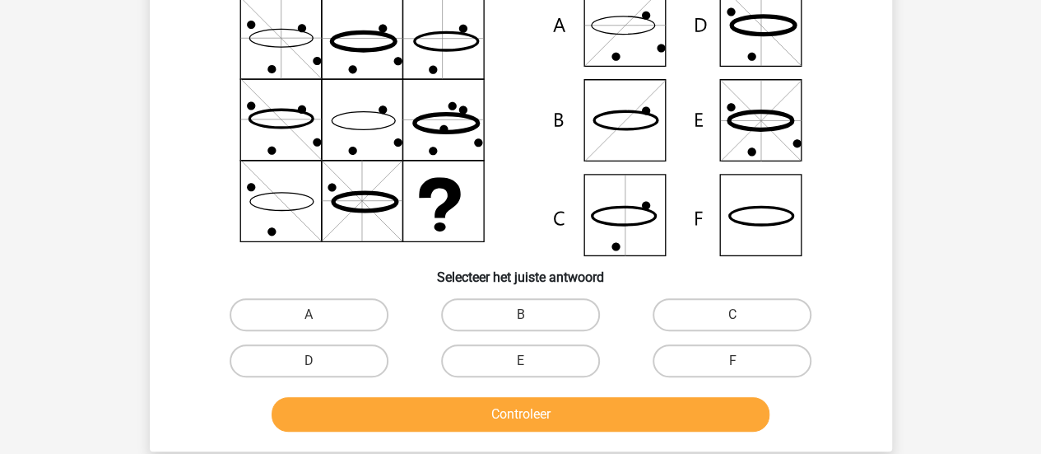
scroll to position [143, 0]
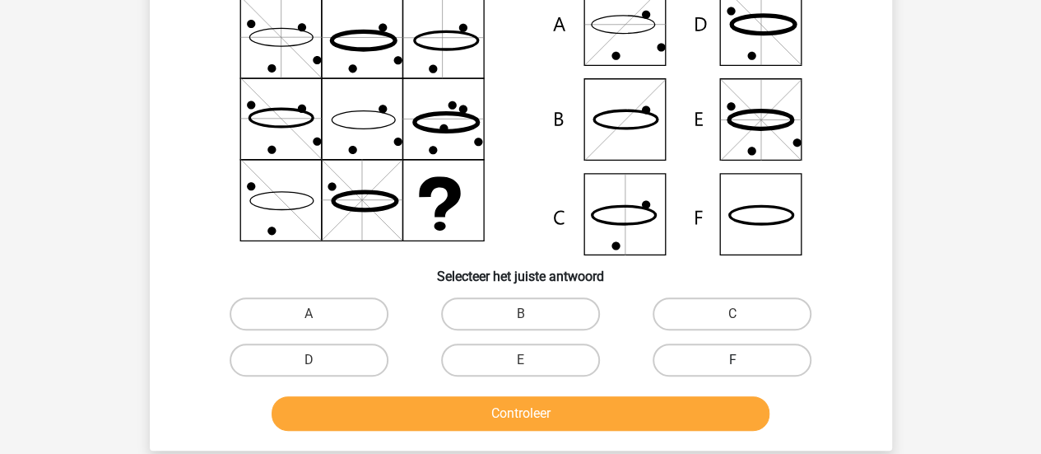
click at [722, 362] on label "F" at bounding box center [732, 359] width 159 height 33
click at [733, 362] on input "F" at bounding box center [738, 365] width 11 height 11
radio input "true"
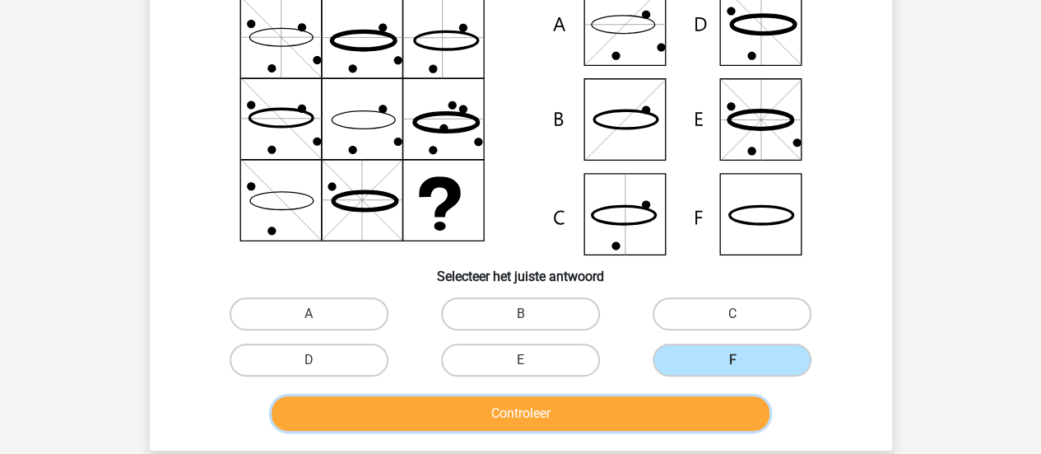
click at [646, 412] on button "Controleer" at bounding box center [521, 413] width 498 height 35
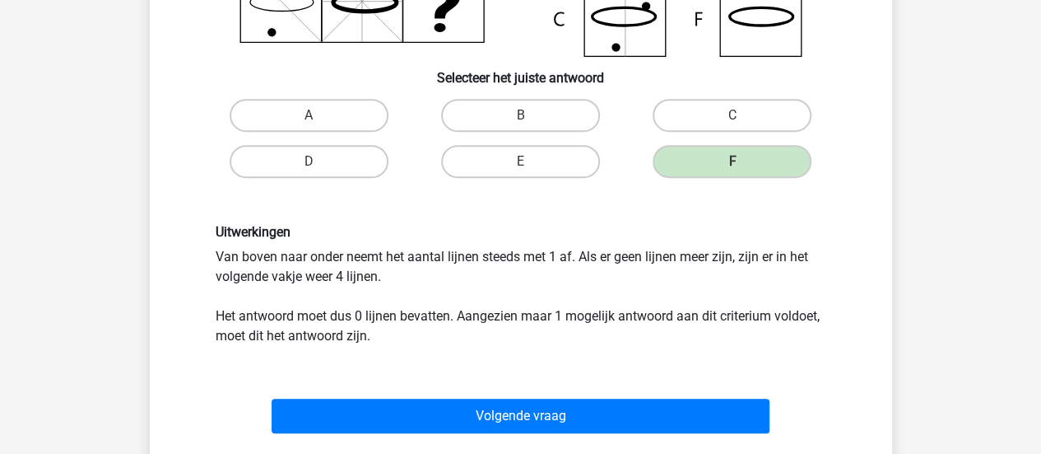
scroll to position [342, 0]
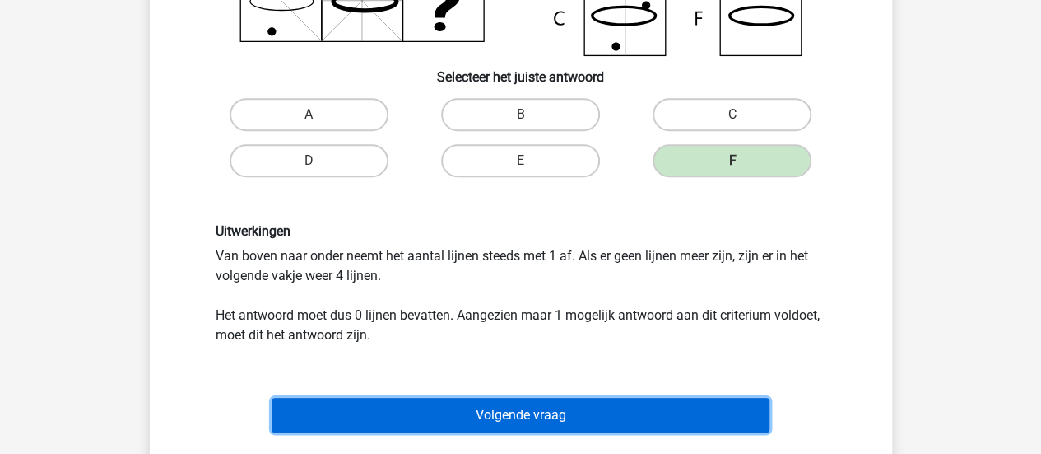
click at [434, 416] on button "Volgende vraag" at bounding box center [521, 415] width 498 height 35
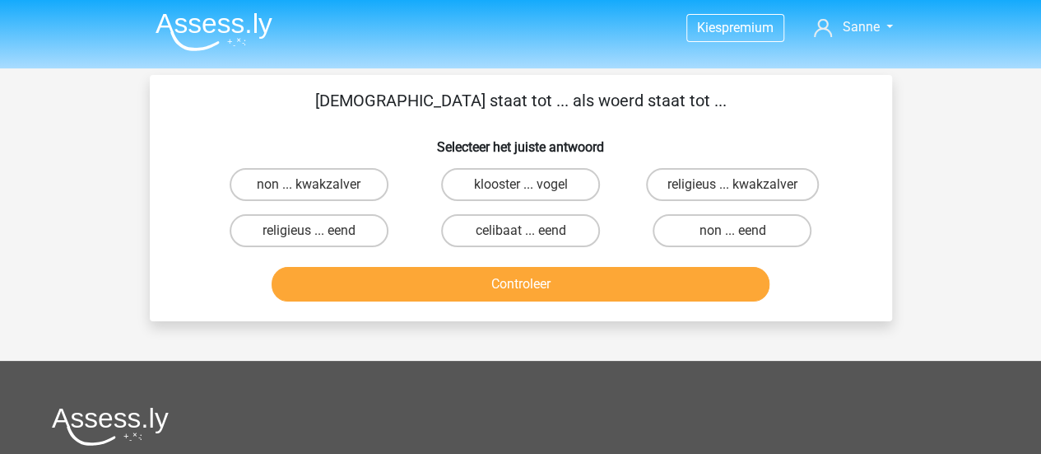
scroll to position [0, 0]
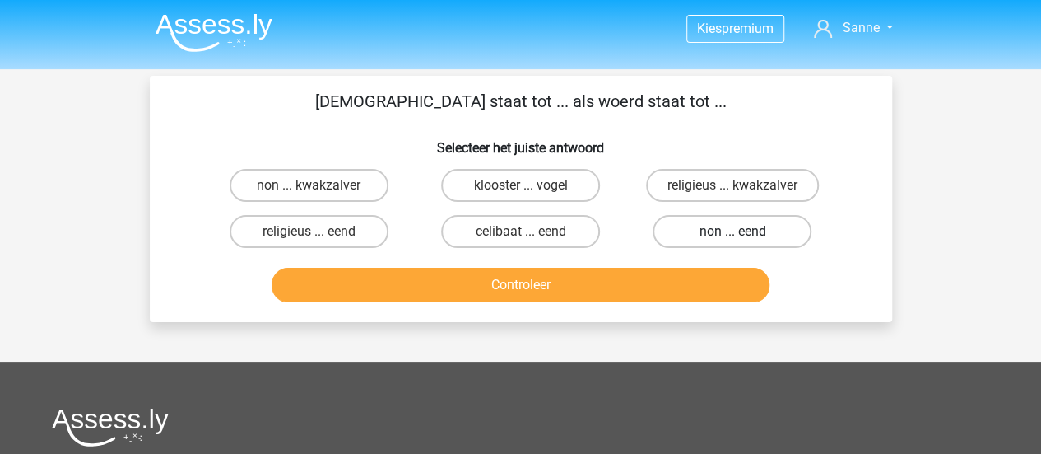
click at [691, 236] on label "non ... eend" at bounding box center [732, 231] width 159 height 33
click at [733, 236] on input "non ... eend" at bounding box center [738, 236] width 11 height 11
radio input "true"
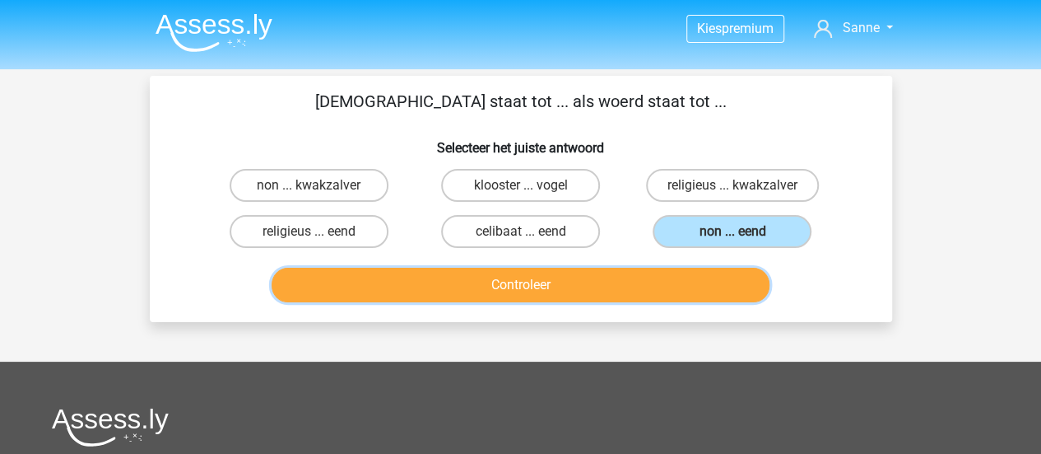
click at [571, 277] on button "Controleer" at bounding box center [521, 285] width 498 height 35
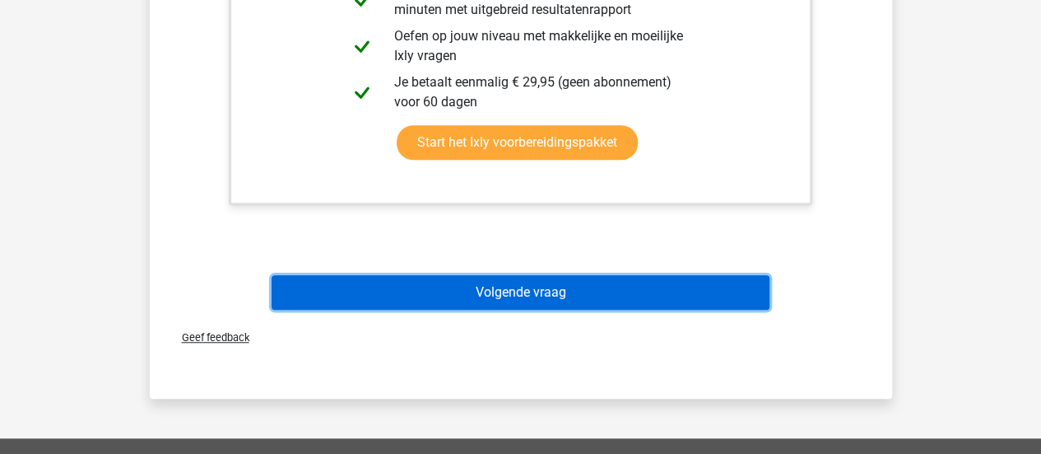
click at [575, 289] on button "Volgende vraag" at bounding box center [521, 292] width 498 height 35
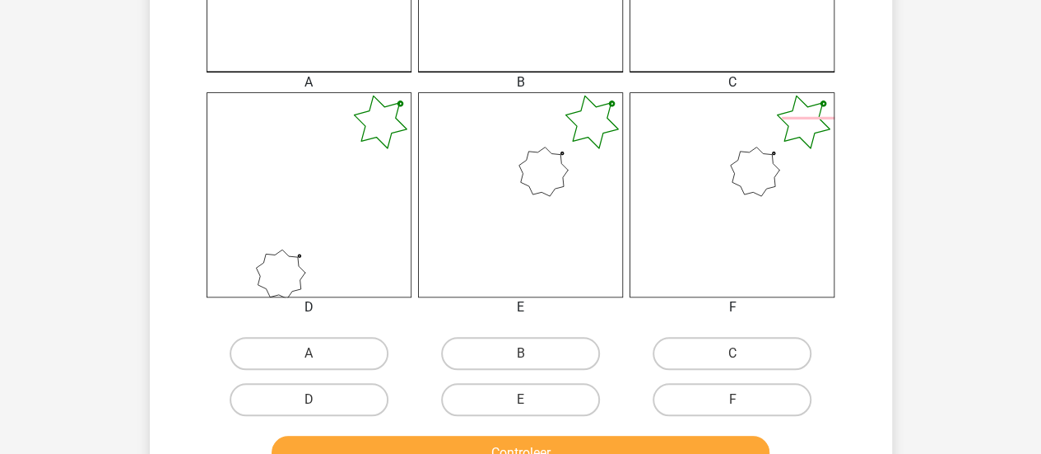
scroll to position [576, 0]
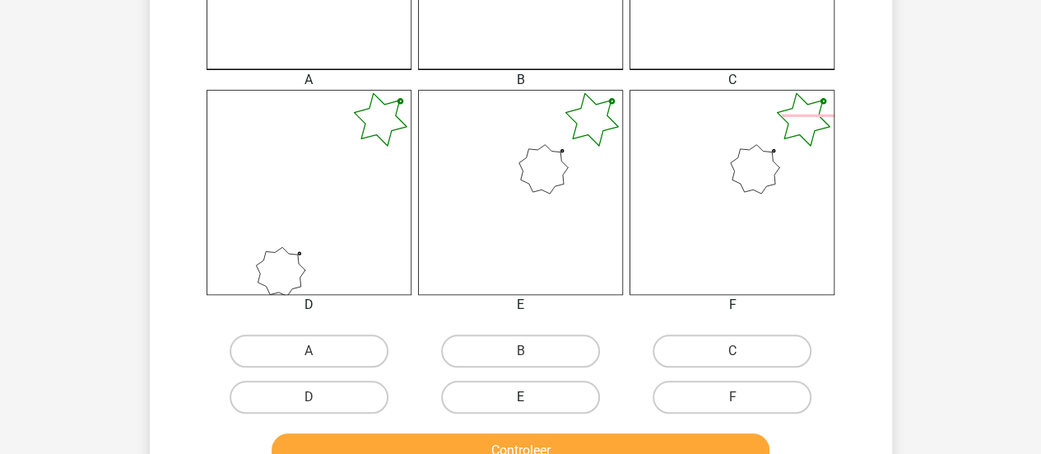
click at [508, 402] on label "E" at bounding box center [520, 396] width 159 height 33
click at [520, 402] on input "E" at bounding box center [525, 402] width 11 height 11
radio input "true"
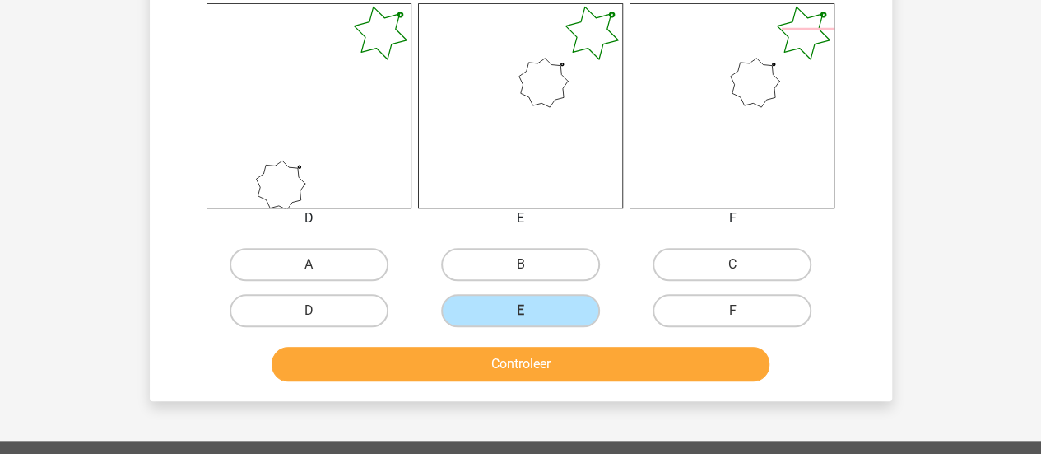
scroll to position [672, 0]
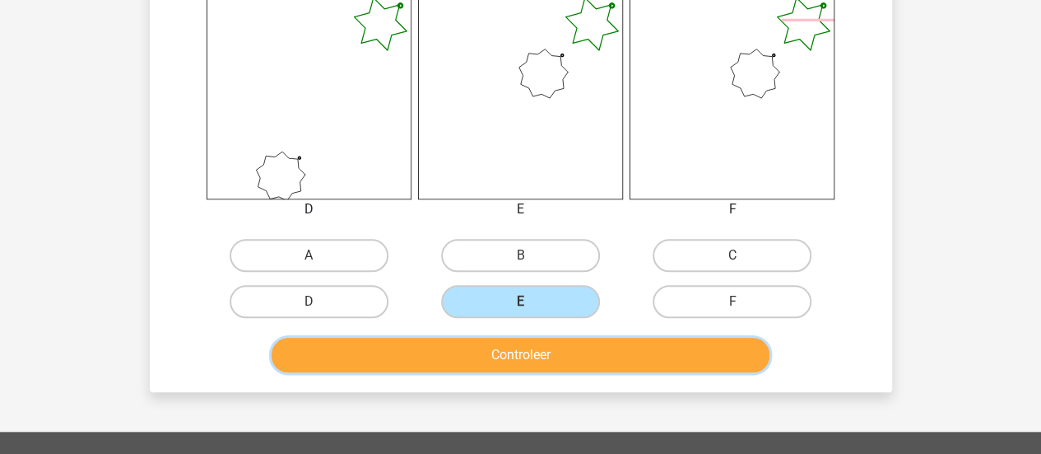
click at [553, 359] on button "Controleer" at bounding box center [521, 354] width 498 height 35
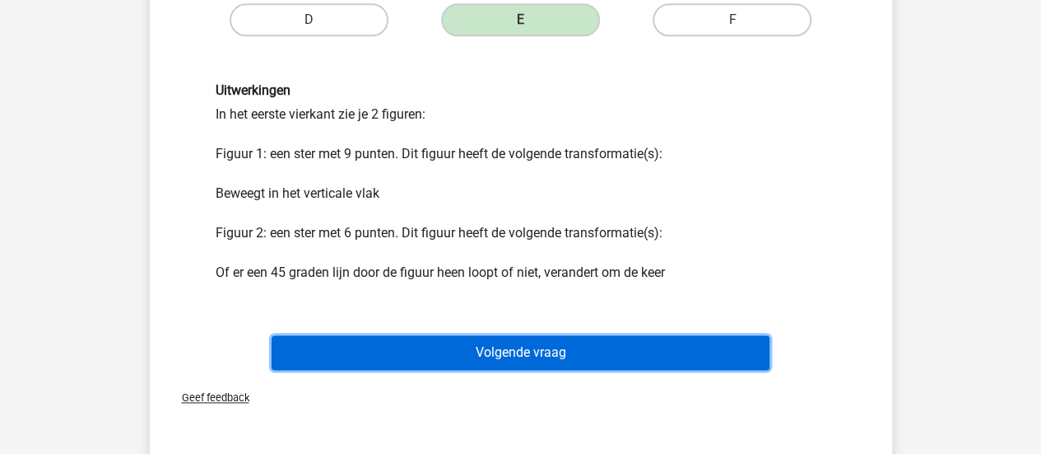
click at [462, 345] on button "Volgende vraag" at bounding box center [521, 352] width 498 height 35
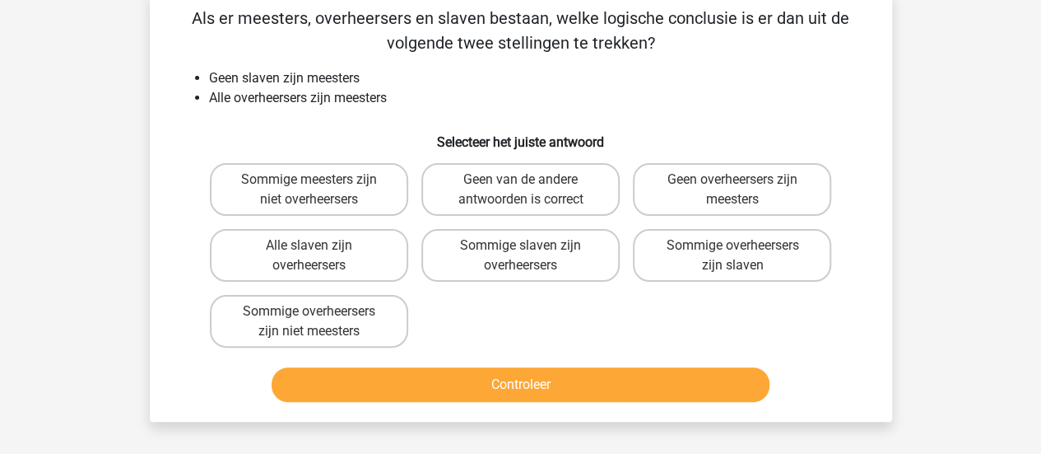
scroll to position [84, 0]
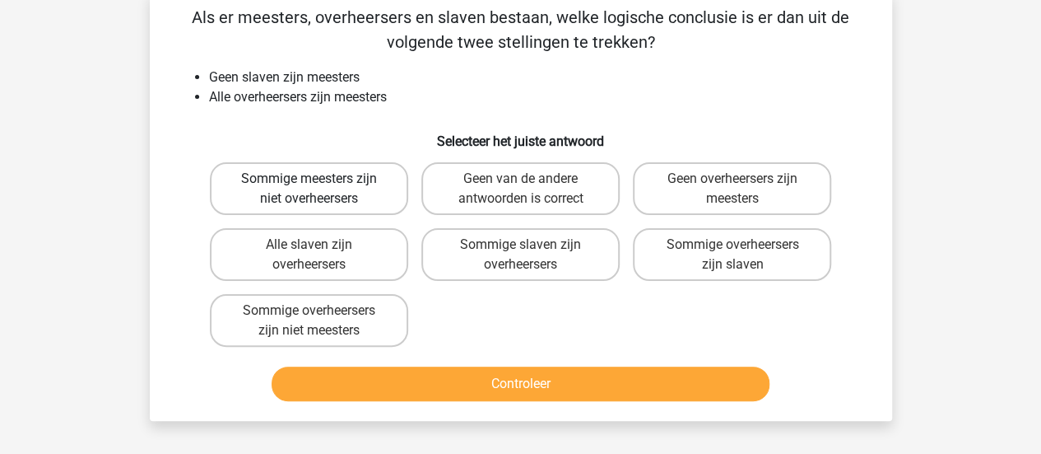
click at [361, 196] on label "Sommige meesters zijn niet overheersers" at bounding box center [309, 188] width 198 height 53
click at [319, 189] on input "Sommige meesters zijn niet overheersers" at bounding box center [314, 184] width 11 height 11
radio input "true"
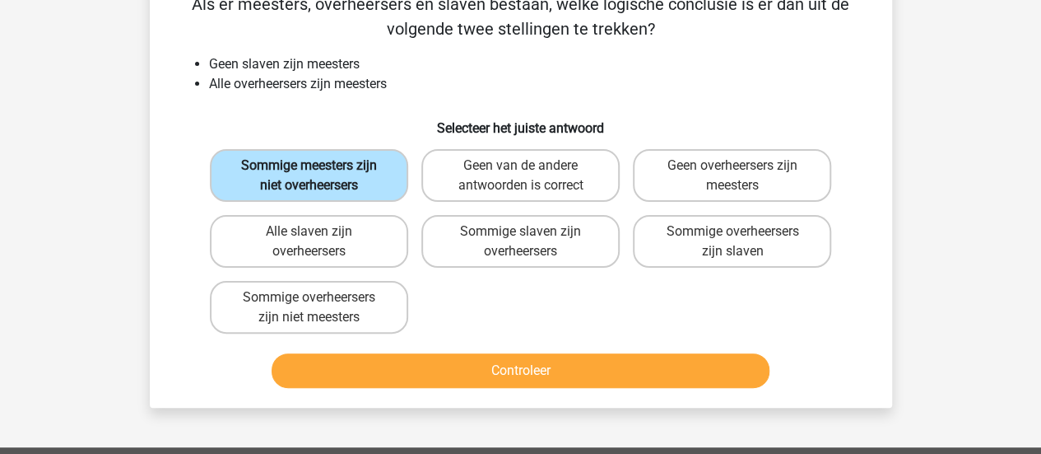
scroll to position [99, 0]
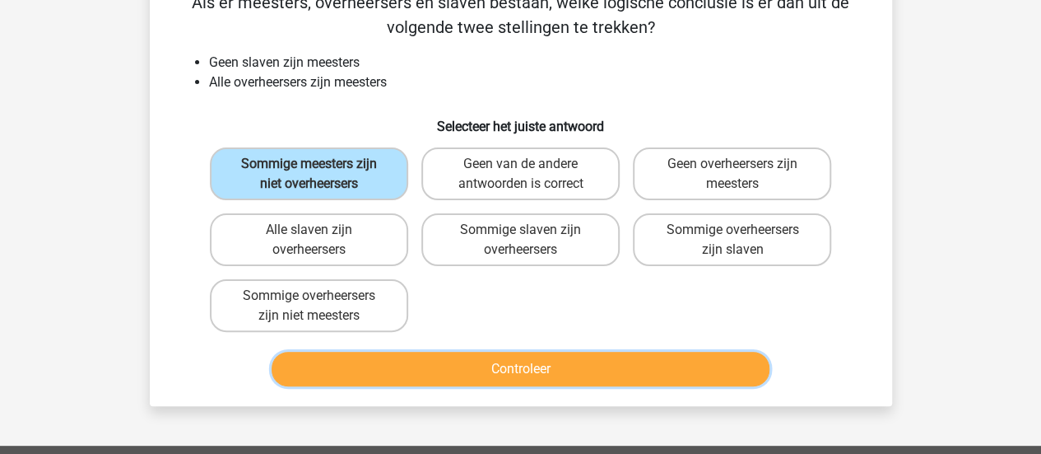
click at [435, 373] on button "Controleer" at bounding box center [521, 368] width 498 height 35
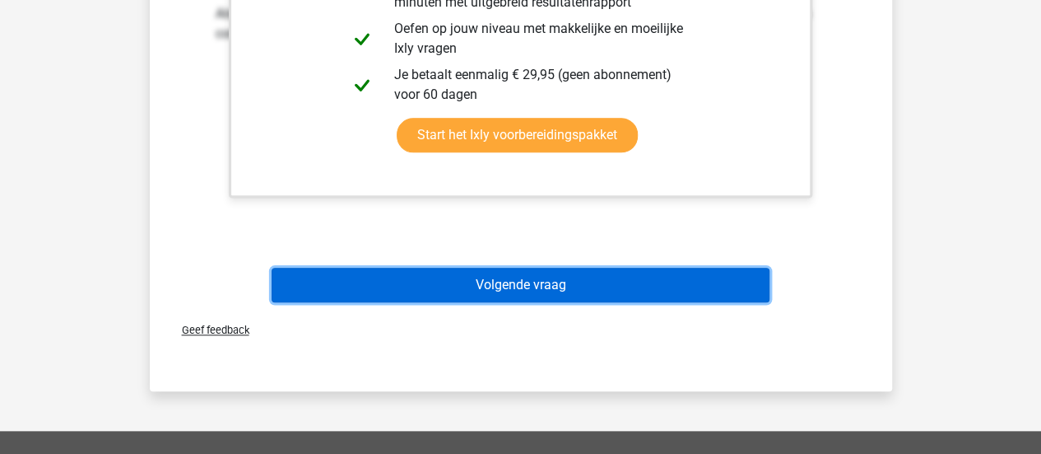
click at [407, 289] on button "Volgende vraag" at bounding box center [521, 285] width 498 height 35
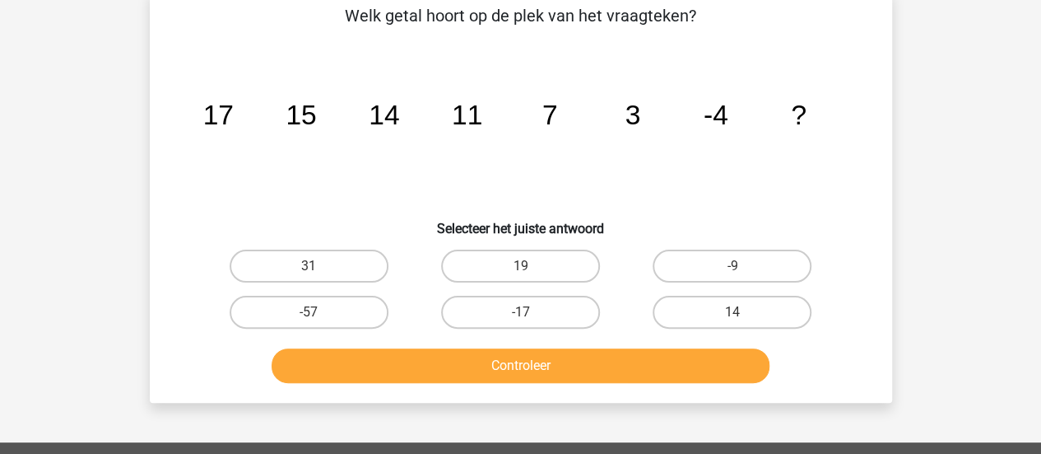
scroll to position [76, 0]
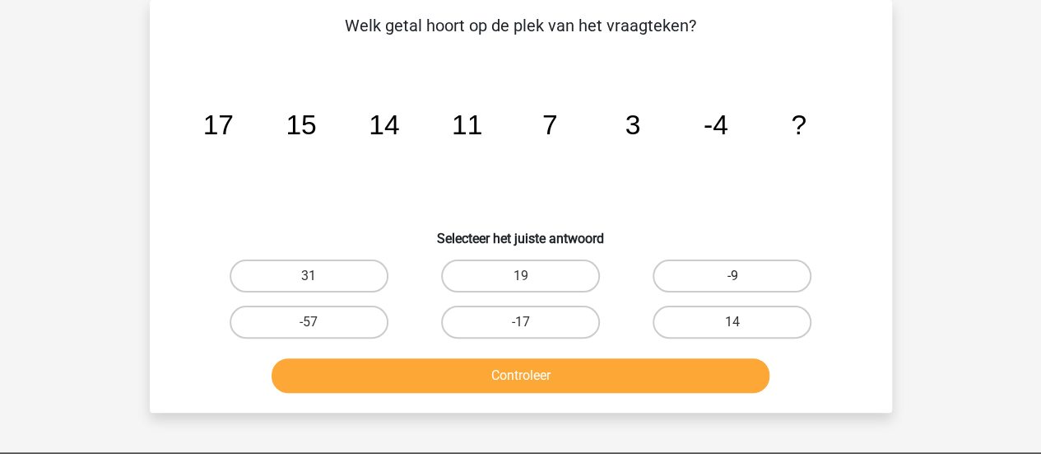
click at [685, 278] on label "-9" at bounding box center [732, 275] width 159 height 33
click at [733, 278] on input "-9" at bounding box center [738, 281] width 11 height 11
radio input "true"
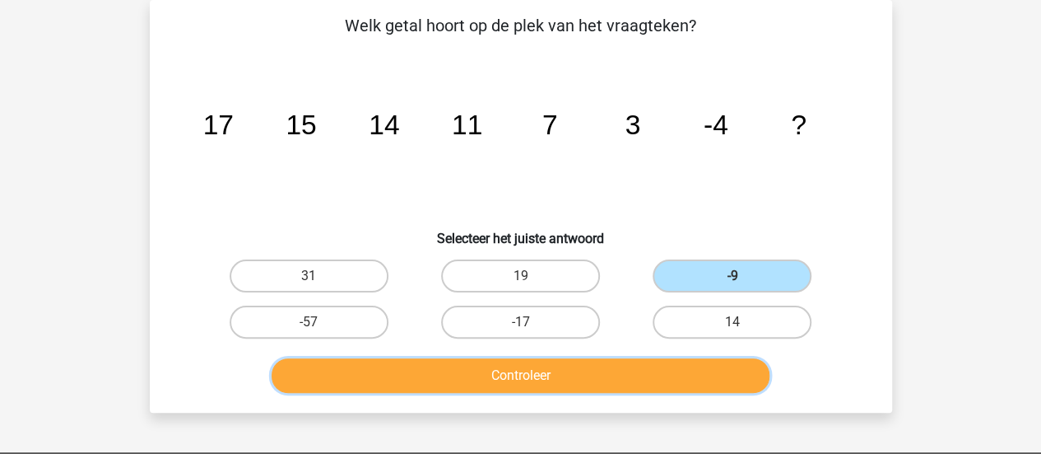
click at [573, 361] on button "Controleer" at bounding box center [521, 375] width 498 height 35
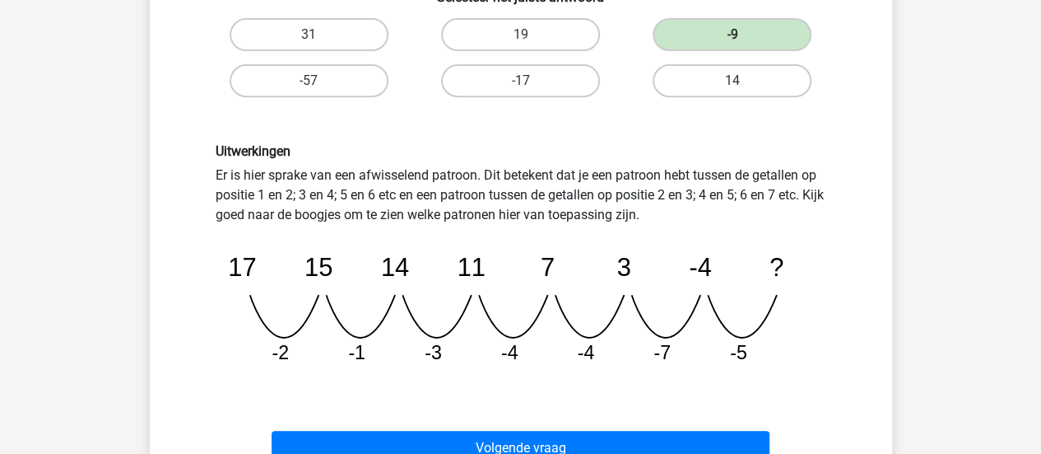
scroll to position [318, 0]
